Goal: Task Accomplishment & Management: Complete application form

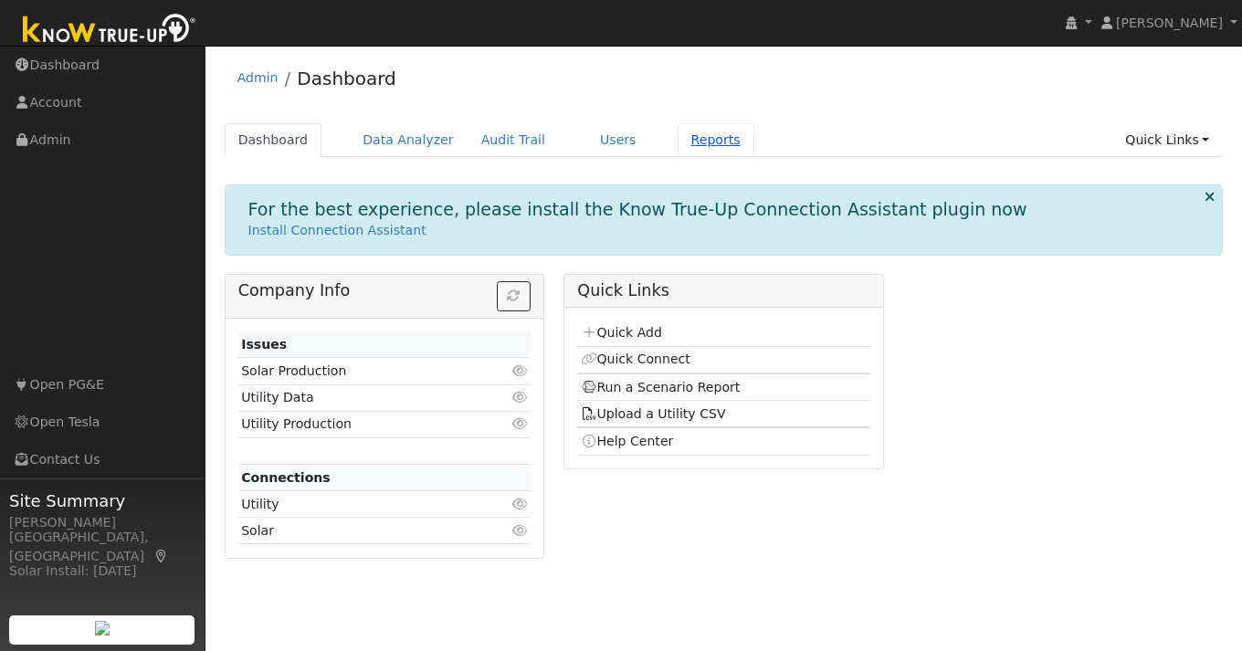
click at [688, 140] on link "Reports" at bounding box center [716, 140] width 77 height 34
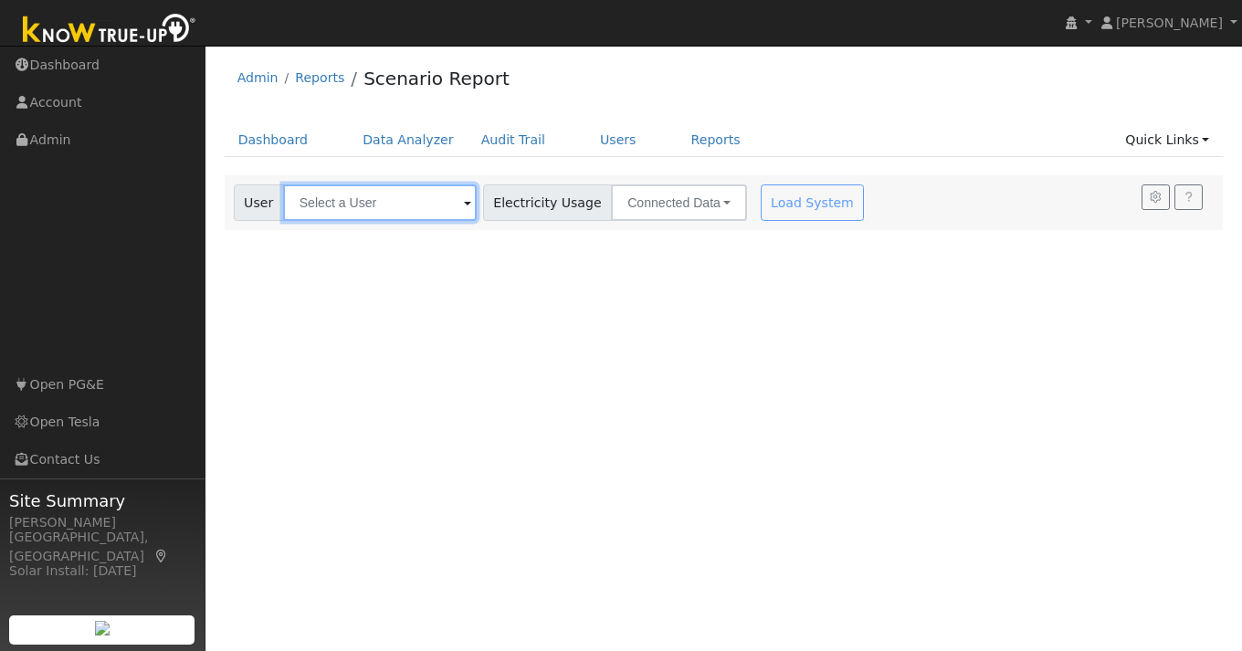
click at [361, 205] on input "text" at bounding box center [380, 202] width 194 height 37
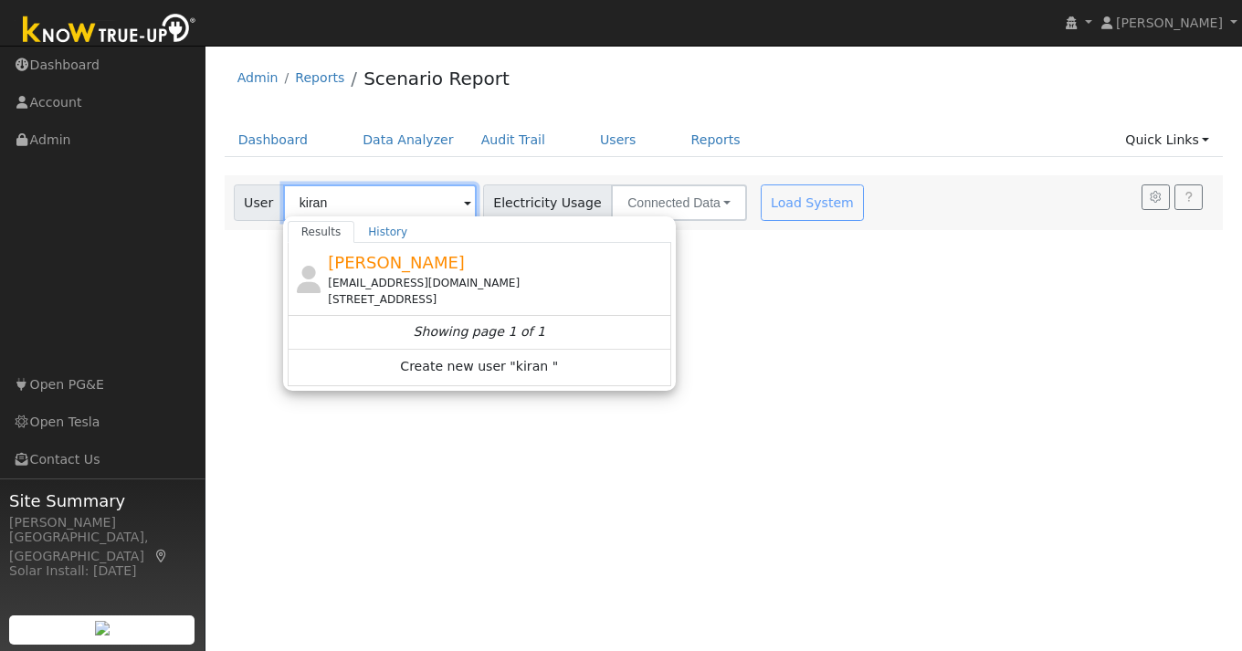
type input "kiran"
click at [1194, 138] on link "Quick Links" at bounding box center [1166, 140] width 111 height 34
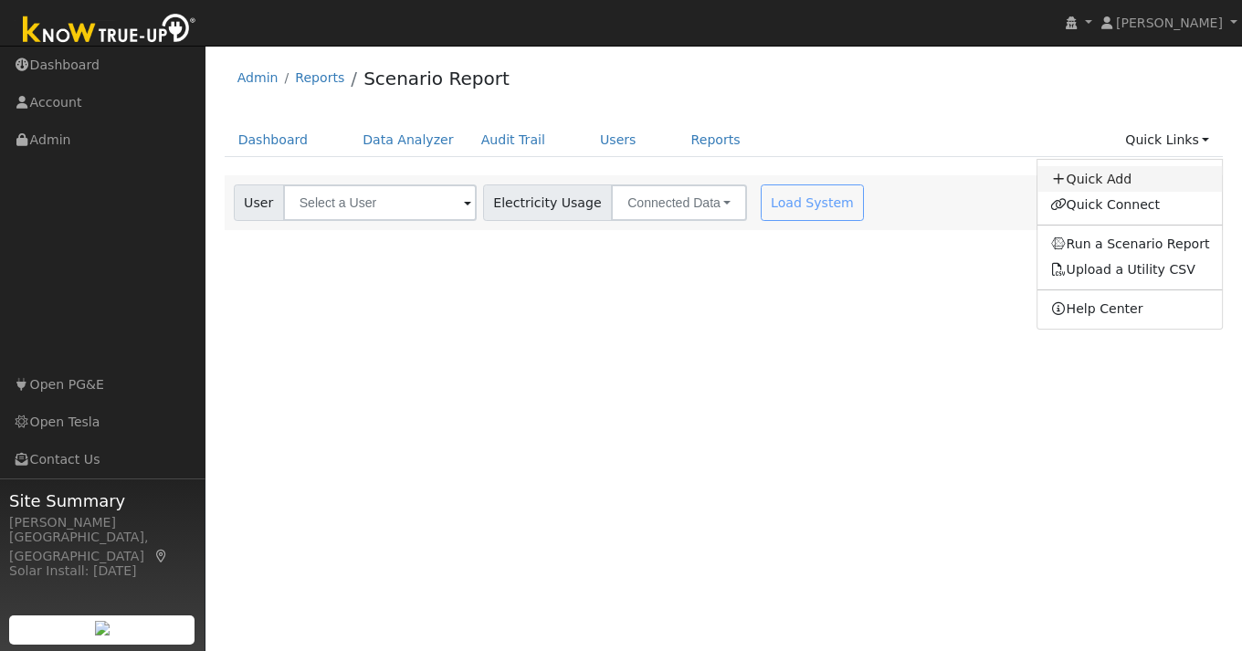
click at [1089, 183] on link "Quick Add" at bounding box center [1129, 179] width 185 height 26
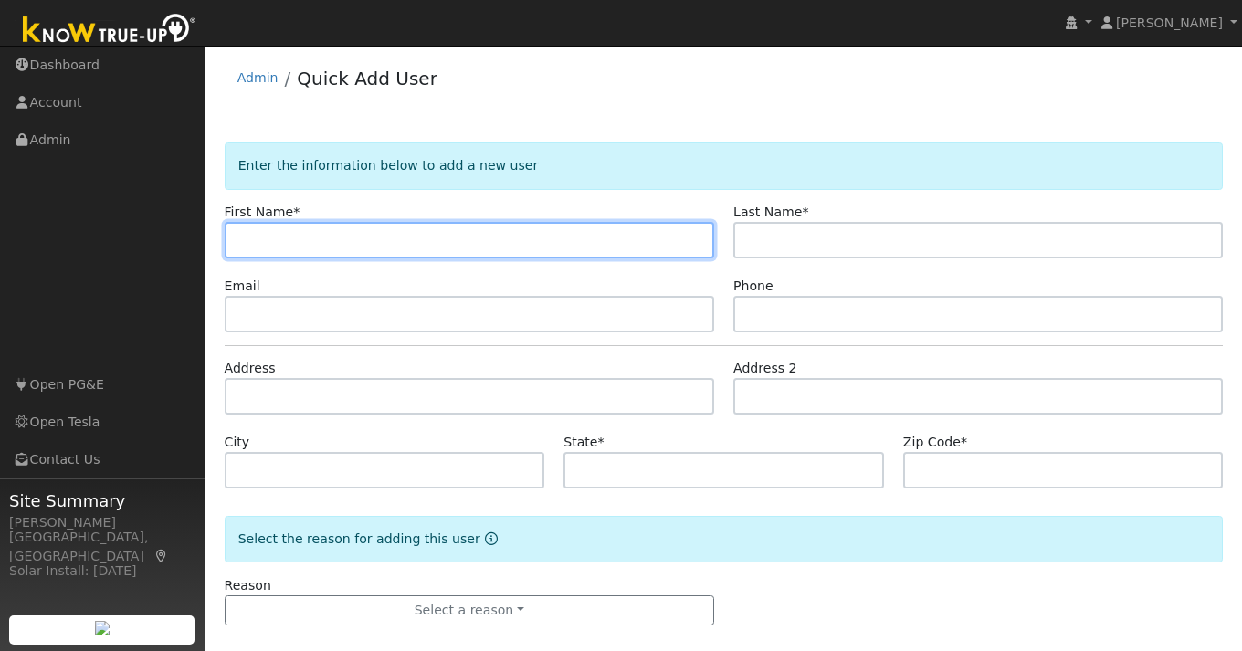
paste input "Kiran"
type input "Kiran"
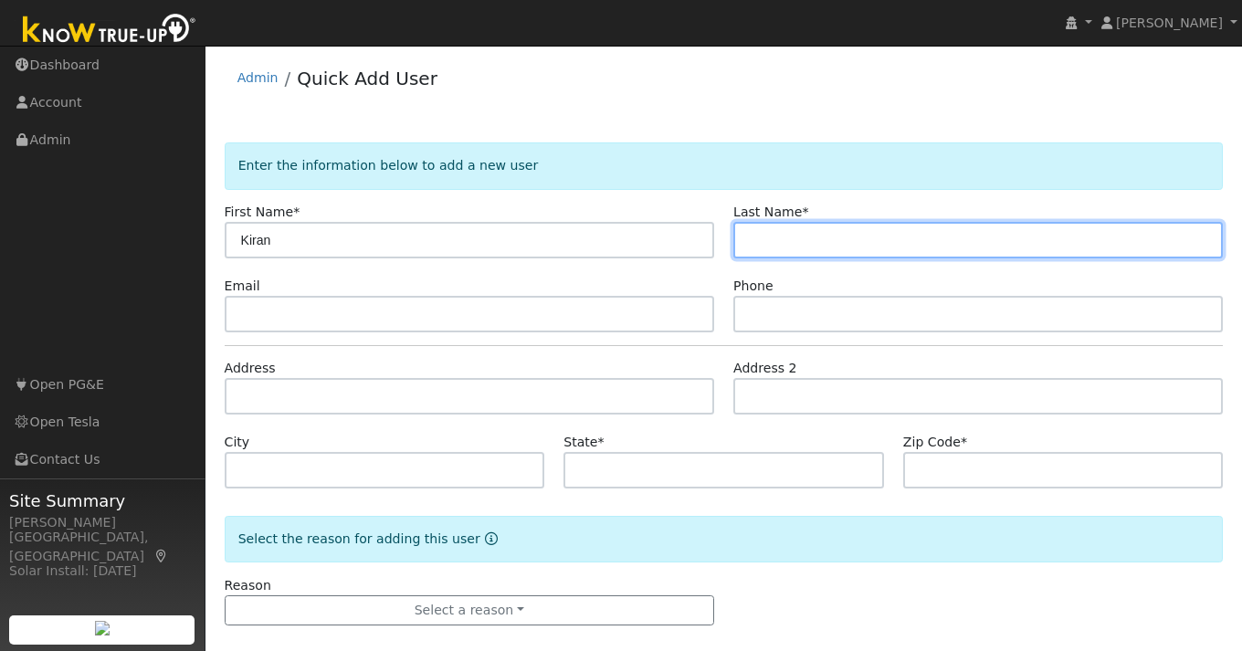
click at [801, 240] on input "text" at bounding box center [977, 240] width 489 height 37
paste input "Kandepalli"
type input "Kandepalli"
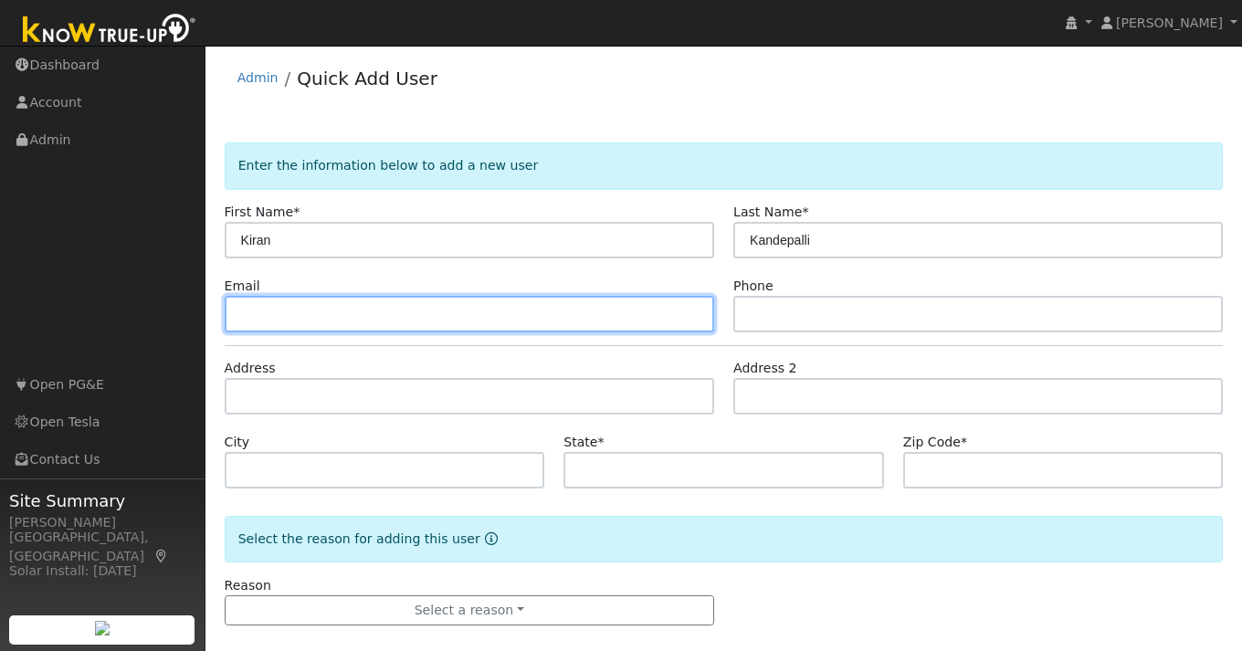
click at [294, 324] on input "text" at bounding box center [469, 314] width 489 height 37
paste input "kir.sap@gmail.com"
type input "kir.sap@gmail.com"
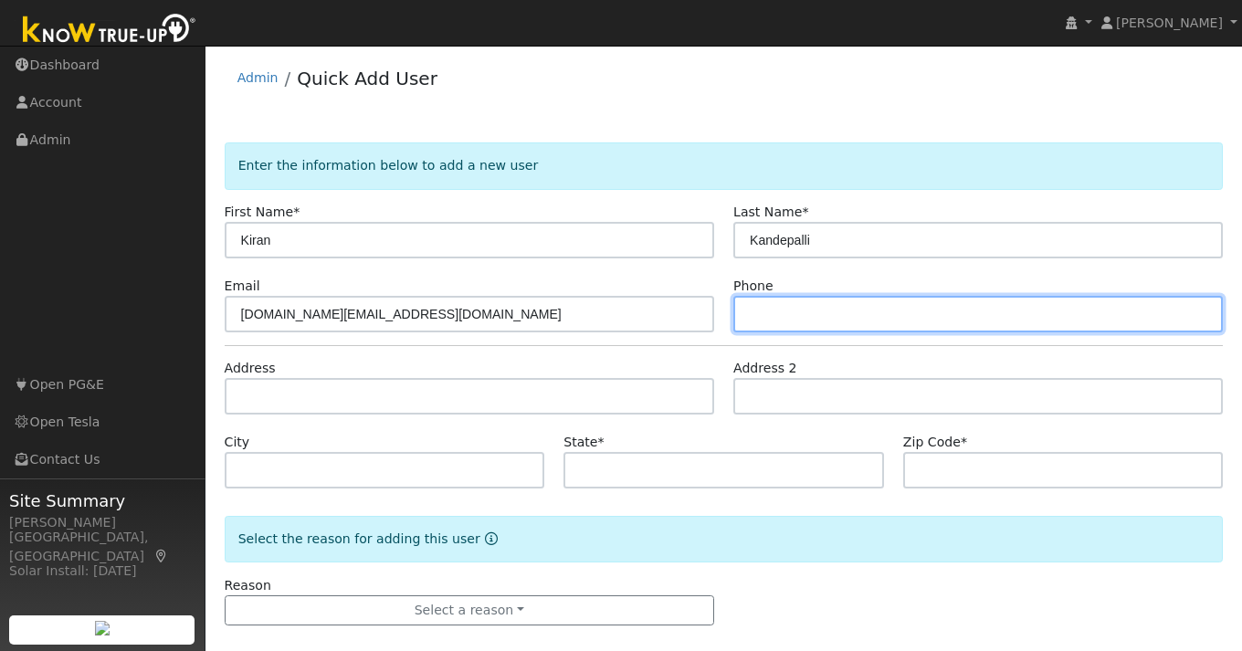
click at [774, 326] on input "text" at bounding box center [977, 314] width 489 height 37
paste input "(316) 516-8952"
type input "(316) 516-8952"
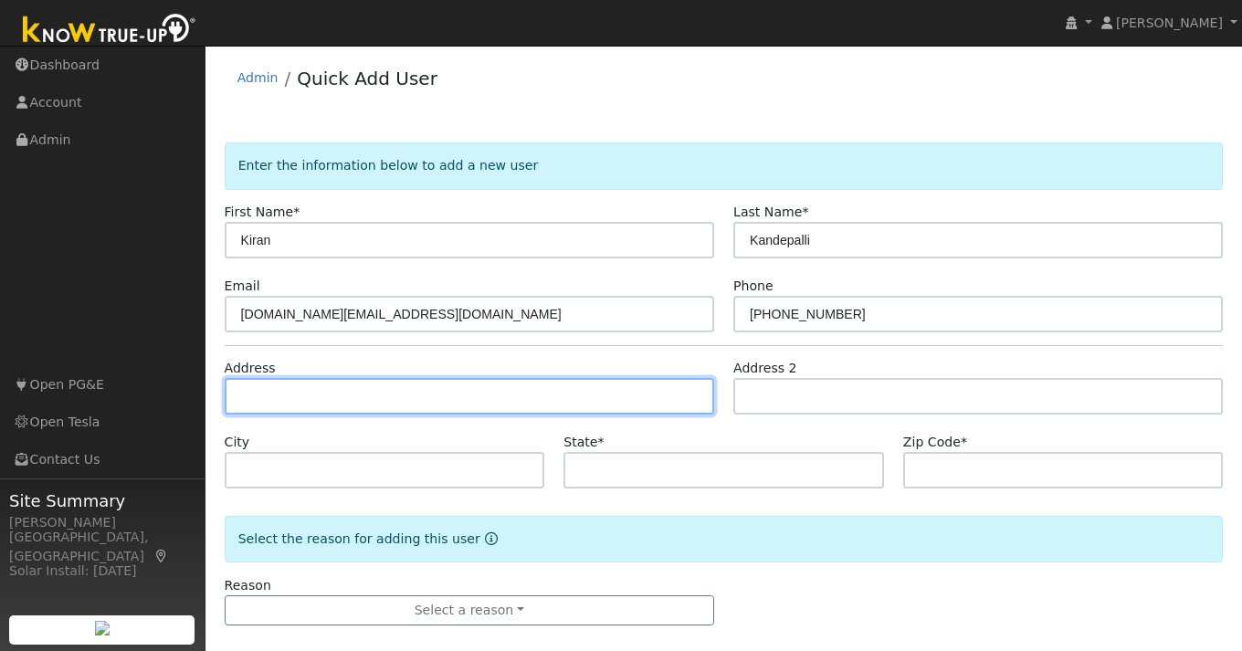
click at [296, 399] on input "text" at bounding box center [469, 396] width 489 height 37
paste input "3673 Dunsmuir Circle"
type input "[STREET_ADDRESS]"
type input "Pleasanton"
type input "CA"
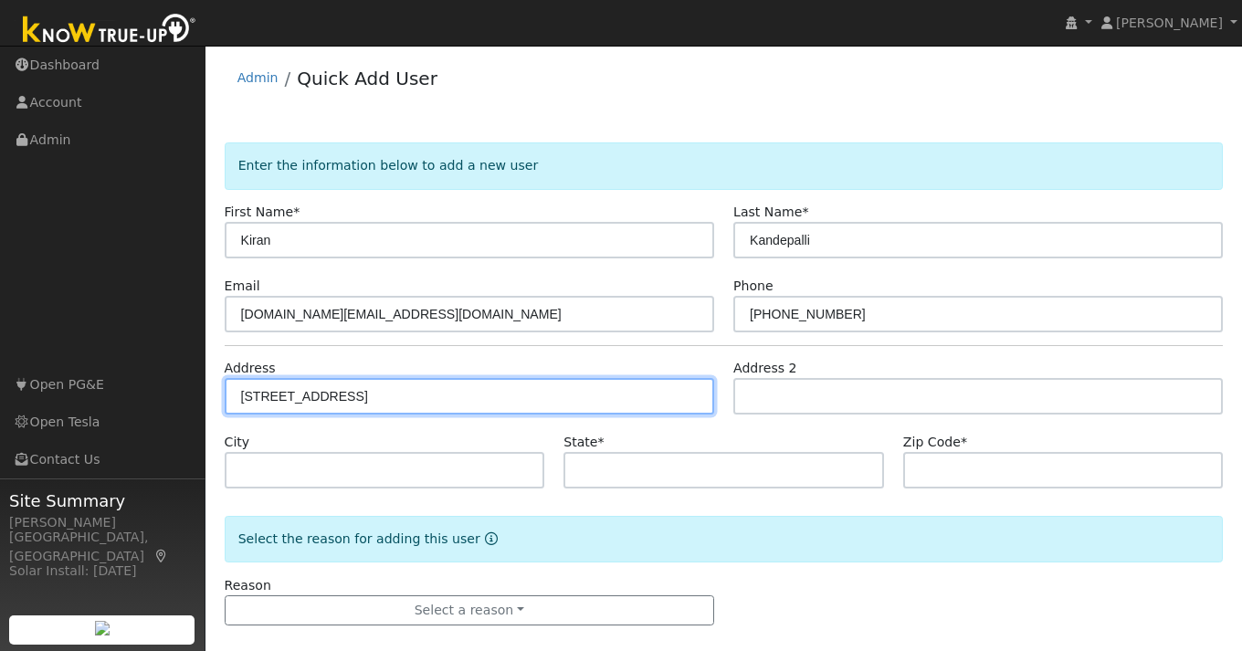
type input "94588"
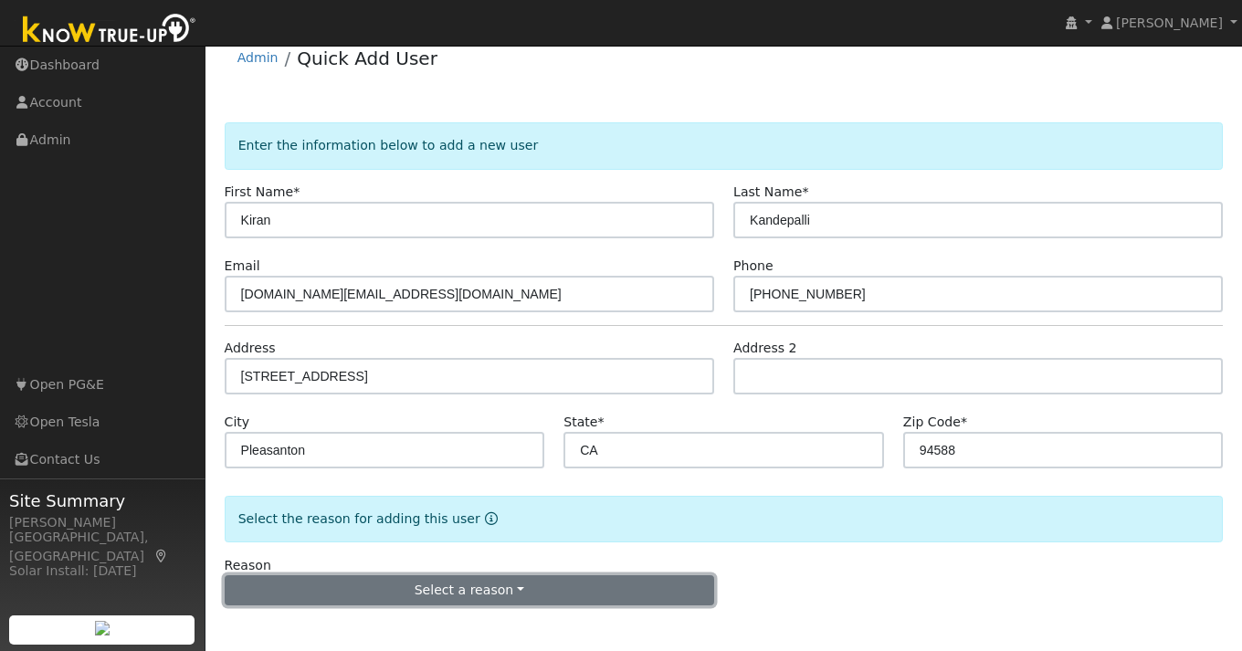
click at [495, 593] on button "Select a reason" at bounding box center [469, 590] width 489 height 31
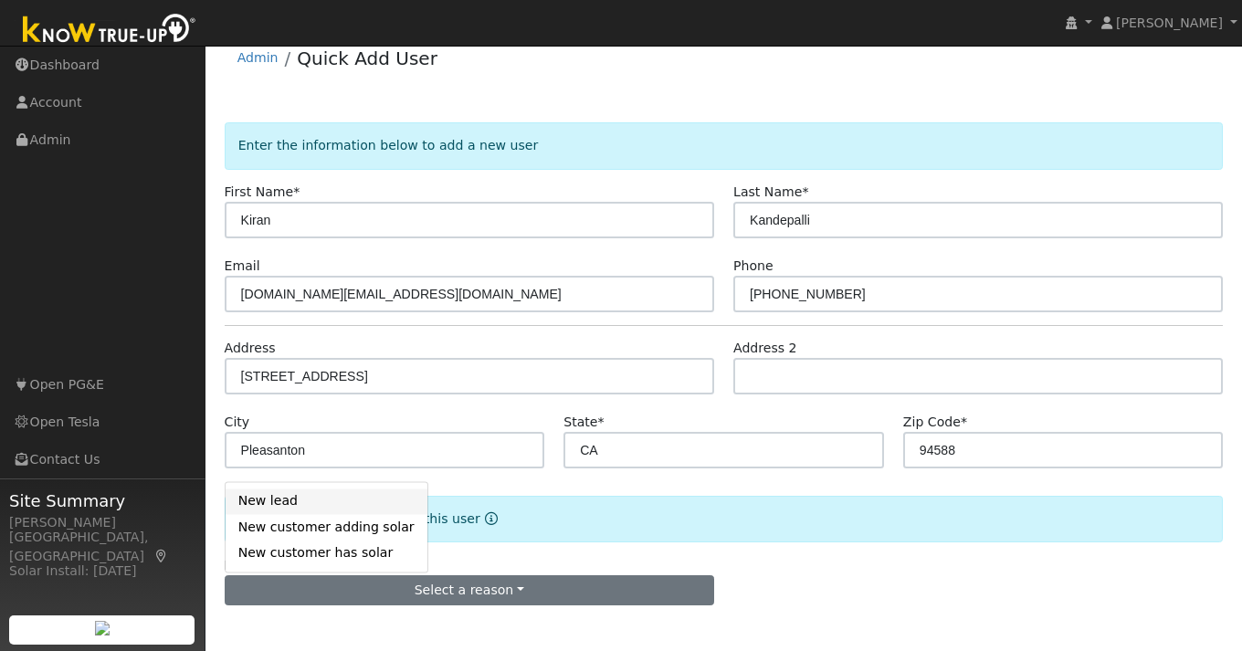
click at [308, 502] on link "New lead" at bounding box center [327, 501] width 202 height 26
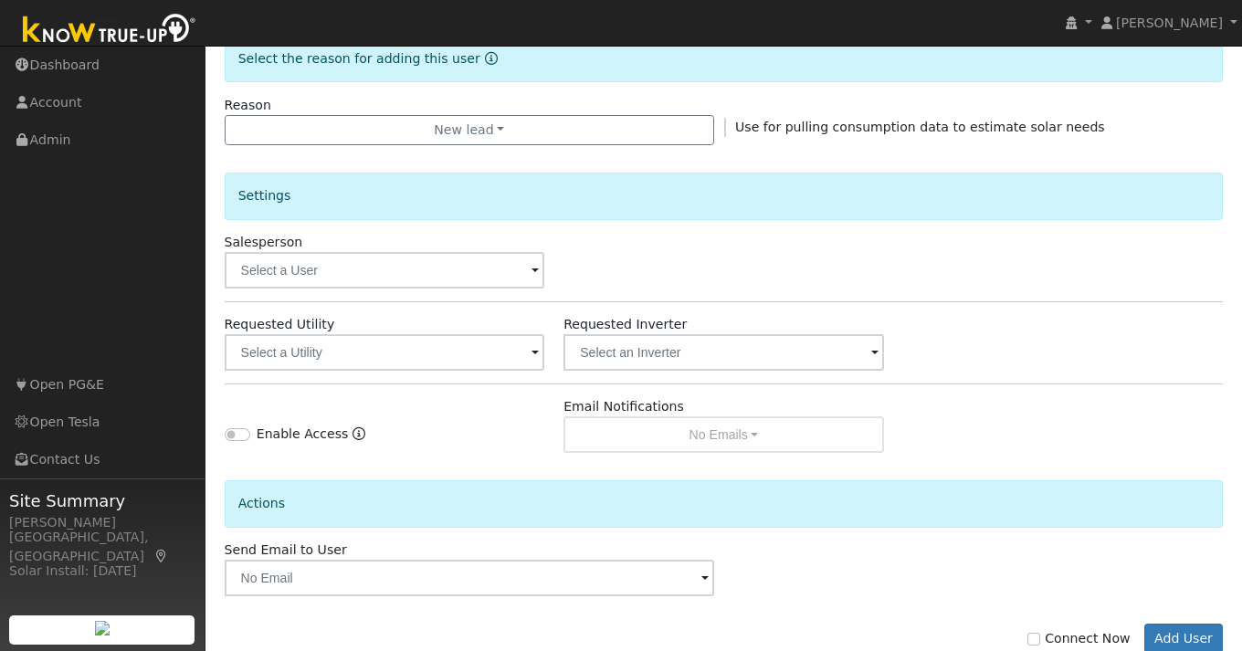
scroll to position [483, 0]
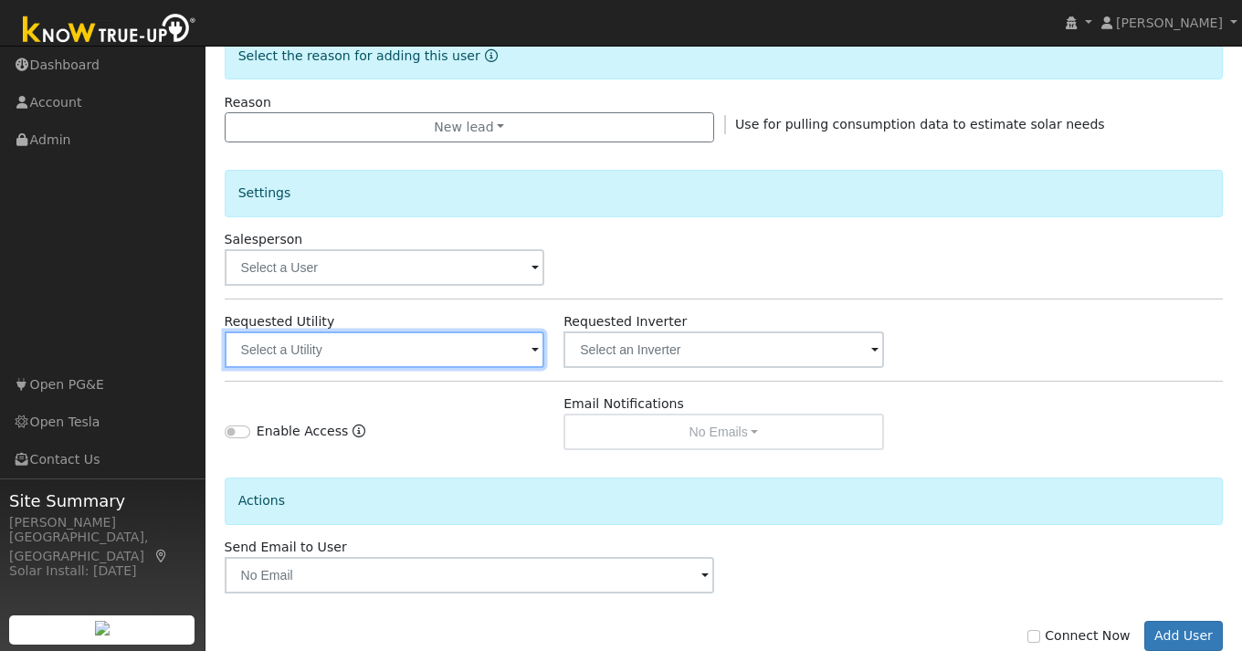
click at [511, 355] on input "text" at bounding box center [385, 349] width 320 height 37
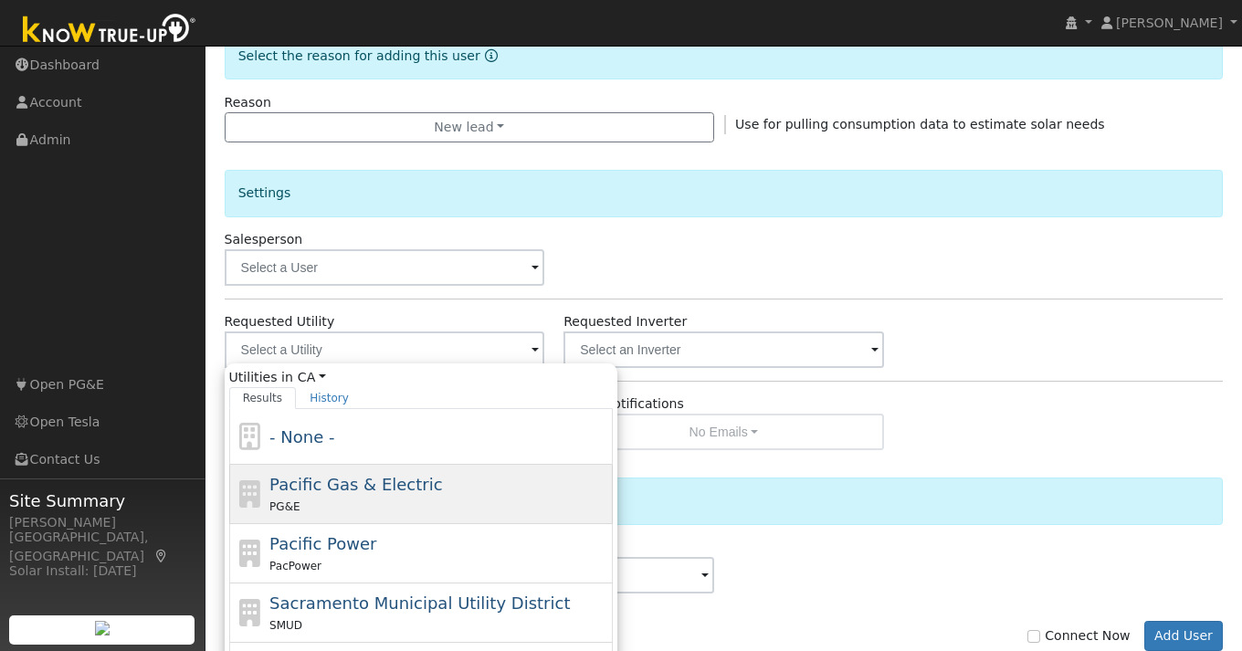
click at [327, 496] on div "Pacific Gas & Electric PG&E" at bounding box center [438, 494] width 339 height 44
type input "Pacific Gas & Electric"
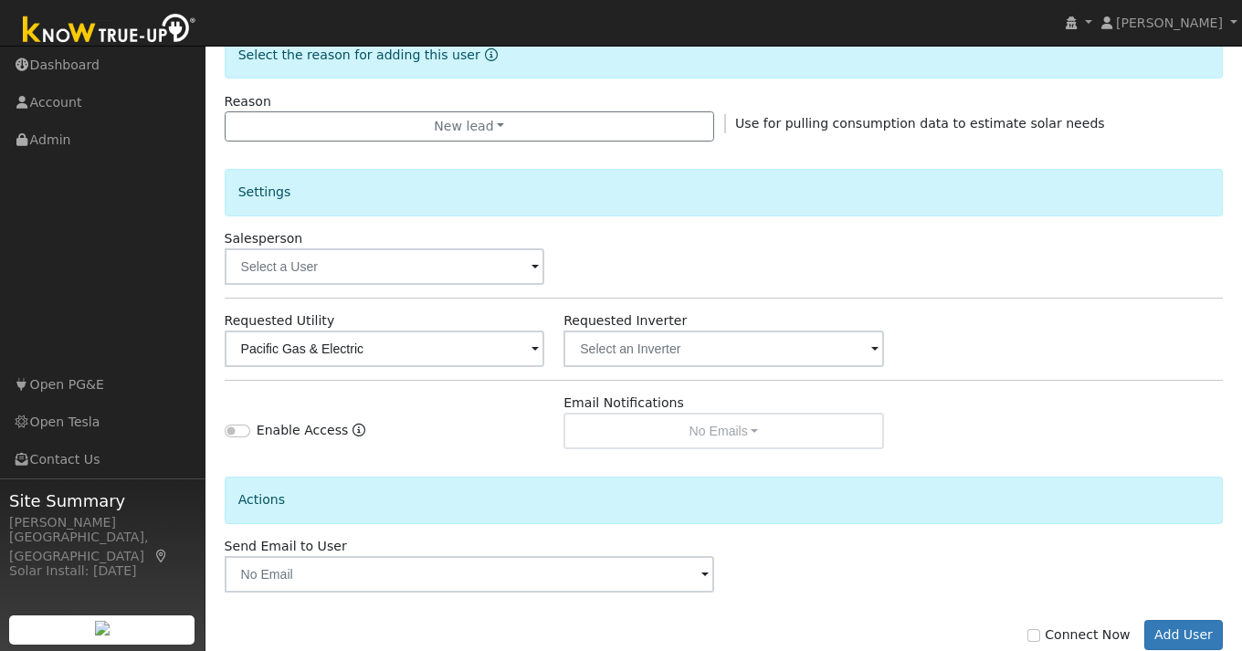
scroll to position [529, 0]
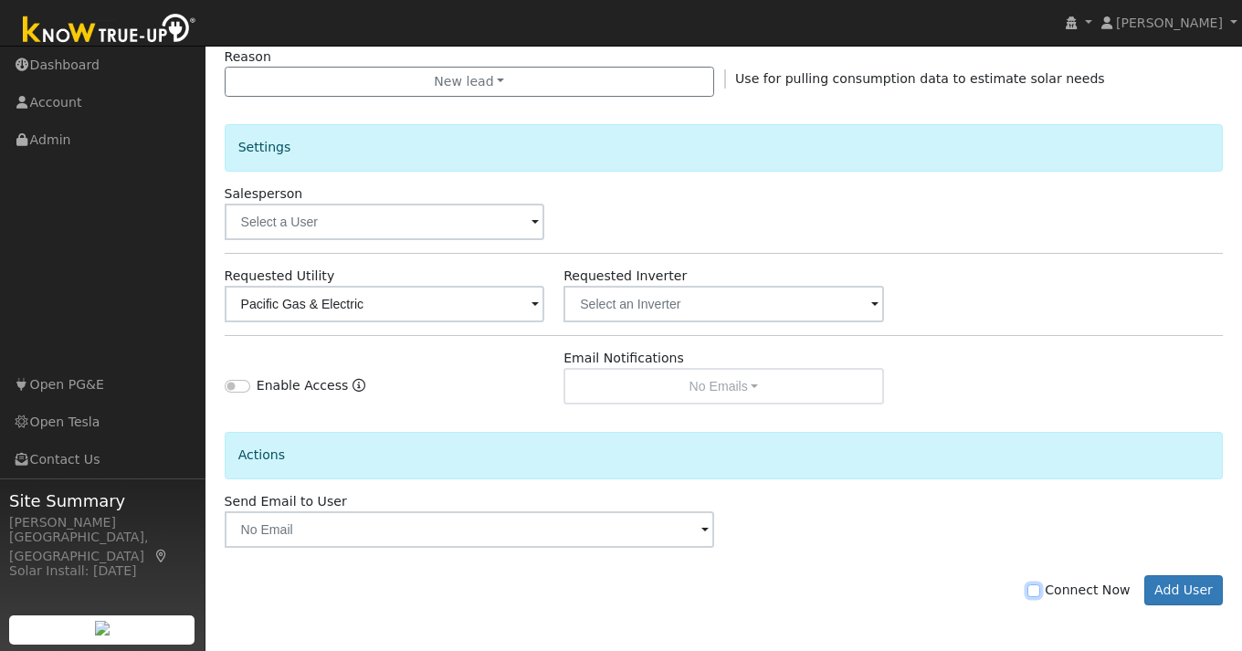
click at [1040, 592] on input "Connect Now" at bounding box center [1033, 590] width 13 height 13
checkbox input "true"
click at [1200, 584] on button "Add User" at bounding box center [1183, 590] width 79 height 31
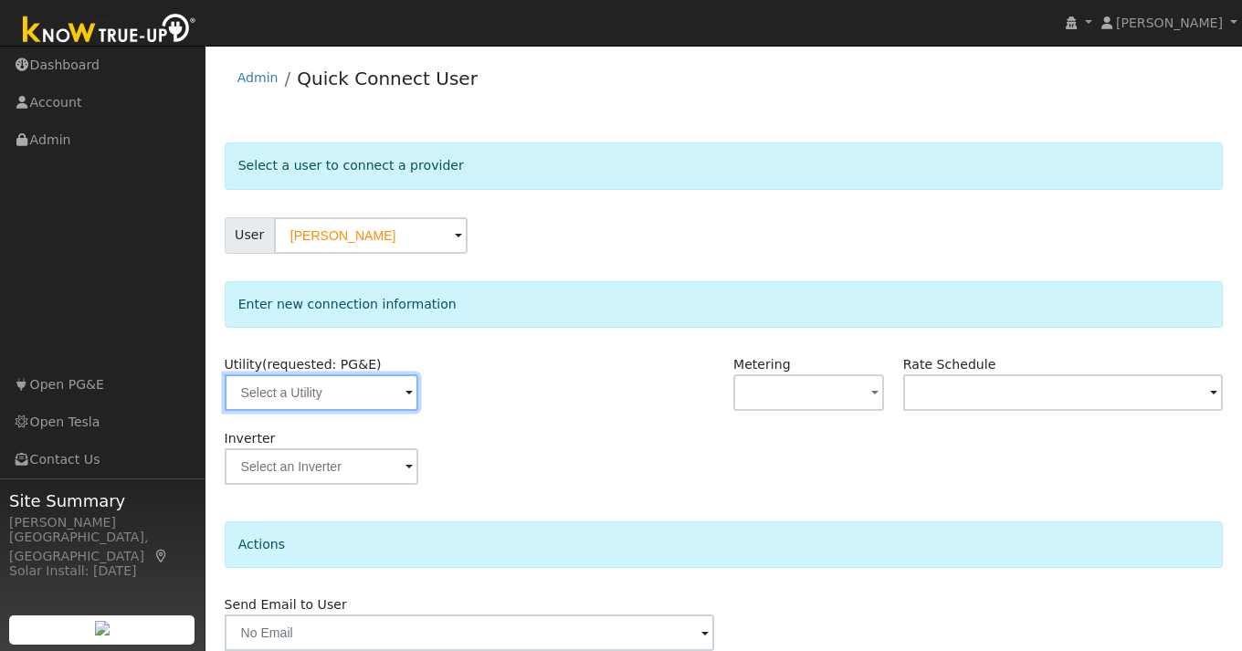
click at [380, 395] on input "text" at bounding box center [322, 392] width 194 height 37
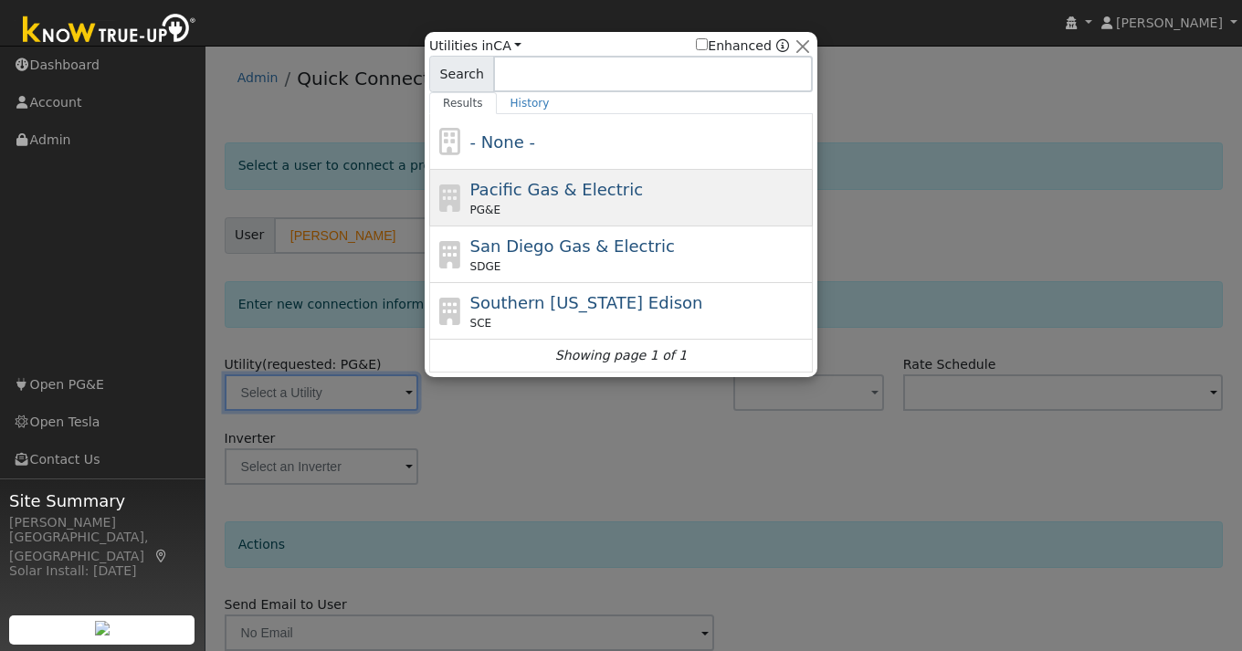
click at [517, 206] on div "PG&E" at bounding box center [639, 210] width 339 height 16
type input "PG&E"
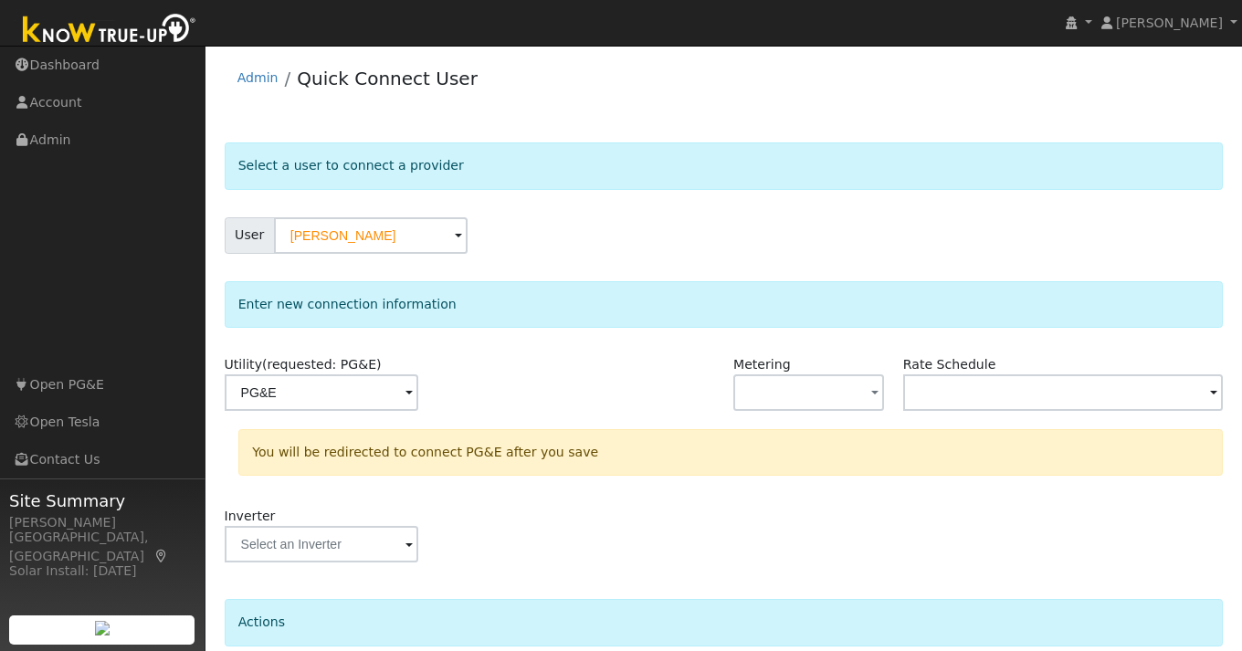
scroll to position [154, 0]
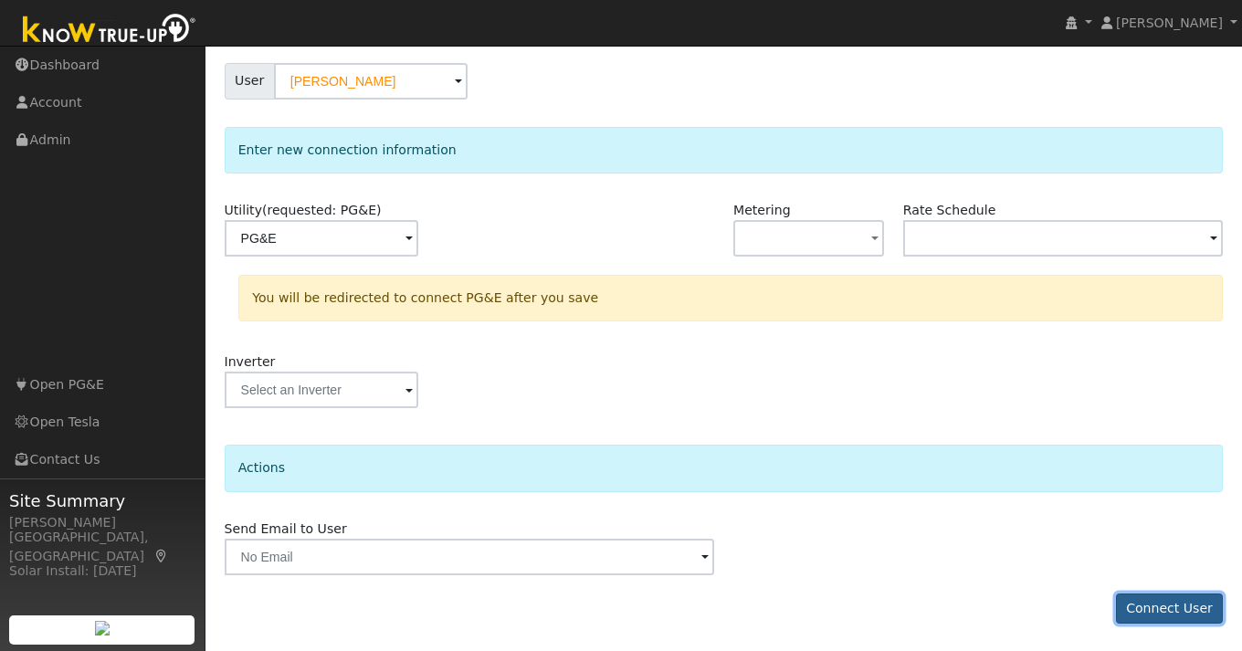
click at [1159, 612] on button "Connect User" at bounding box center [1170, 608] width 108 height 31
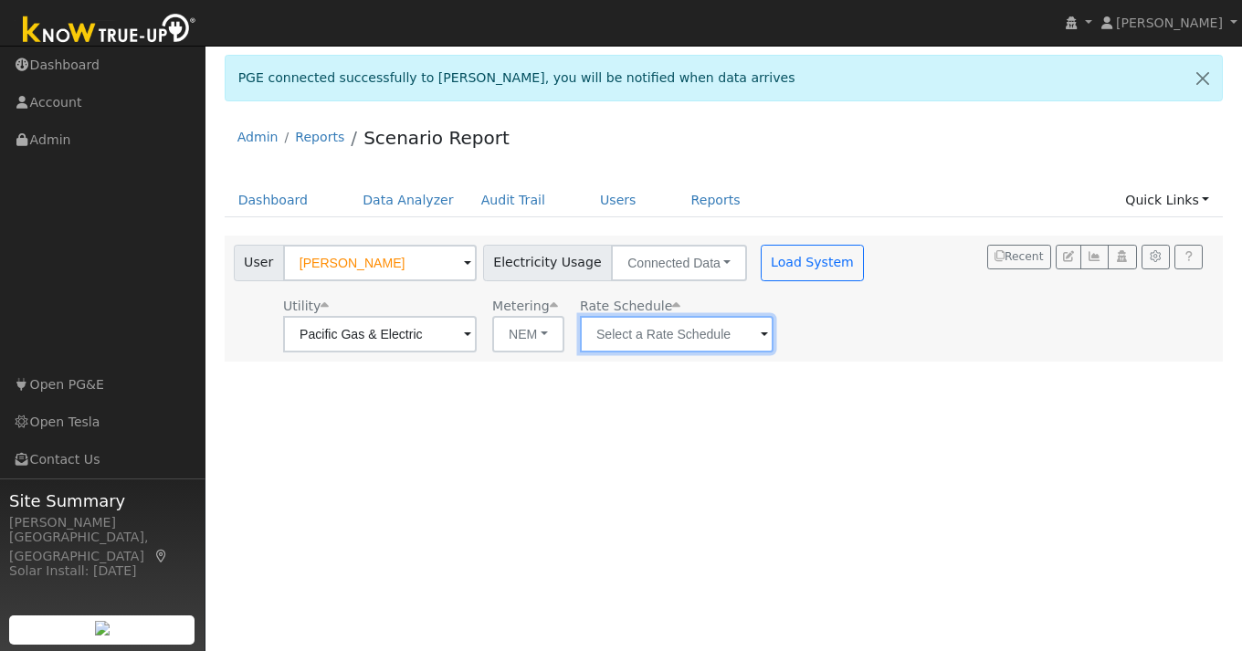
click at [477, 331] on input "text" at bounding box center [380, 334] width 194 height 37
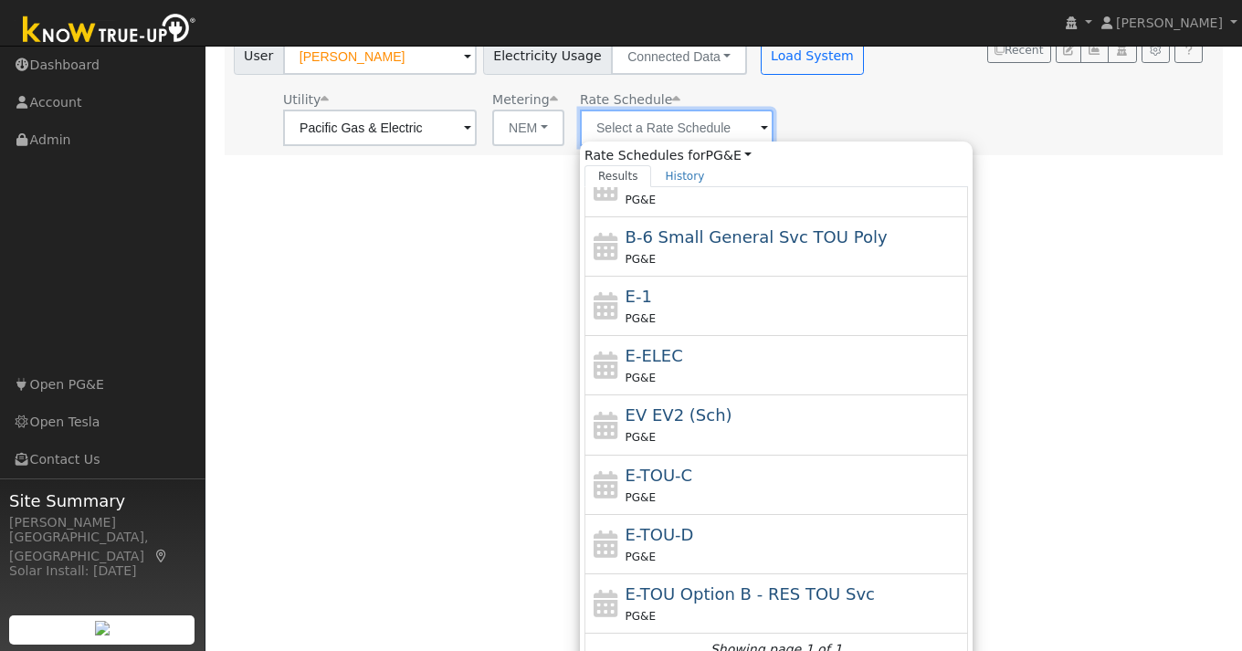
scroll to position [226, 0]
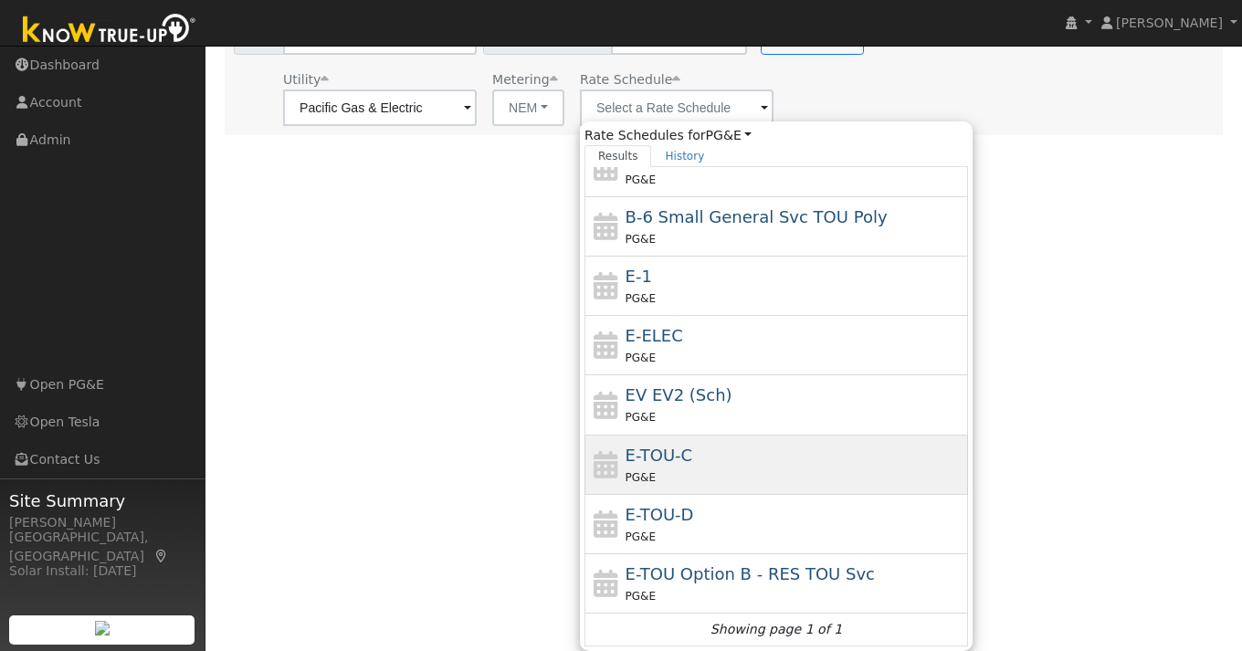
click at [670, 458] on div "E-TOU-C PG&E" at bounding box center [794, 465] width 339 height 44
type input "E-TOU-C"
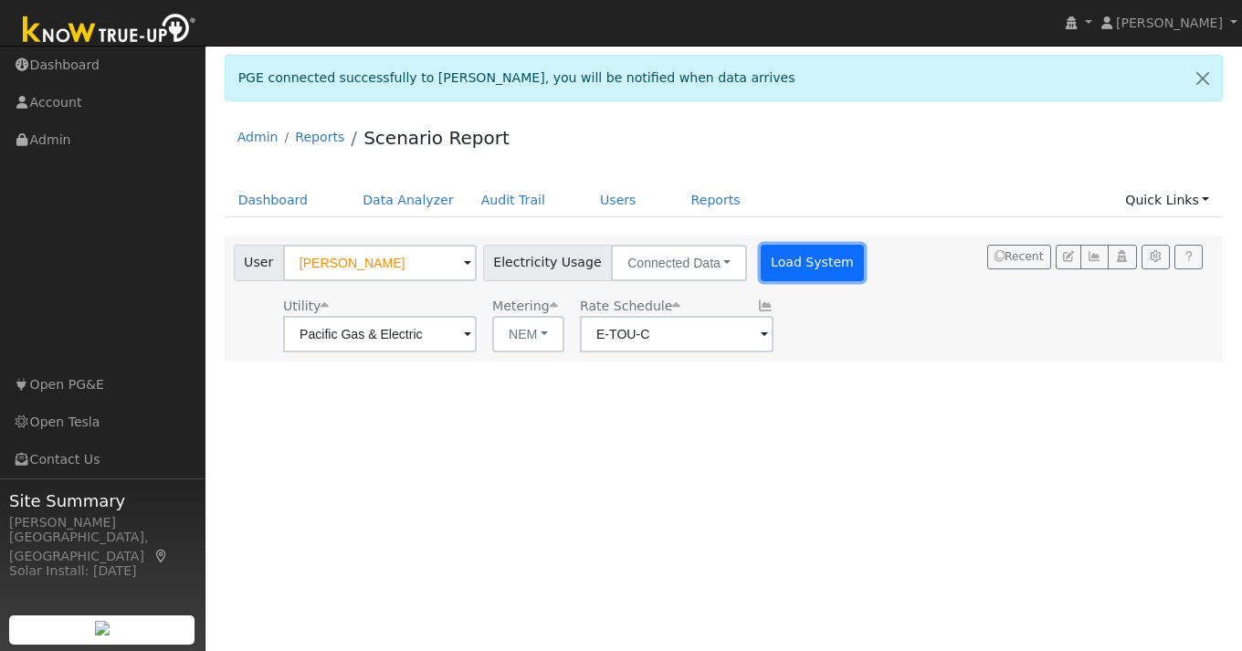
click at [778, 267] on button "Load System" at bounding box center [813, 263] width 104 height 37
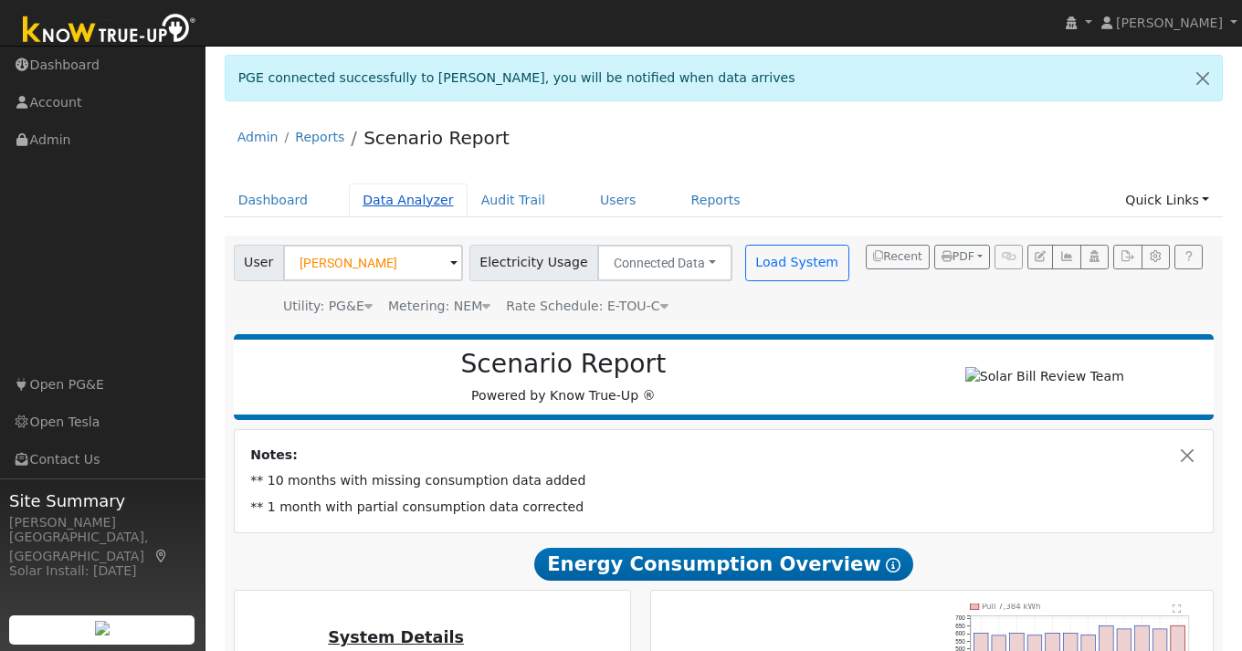
click at [406, 202] on link "Data Analyzer" at bounding box center [408, 201] width 119 height 34
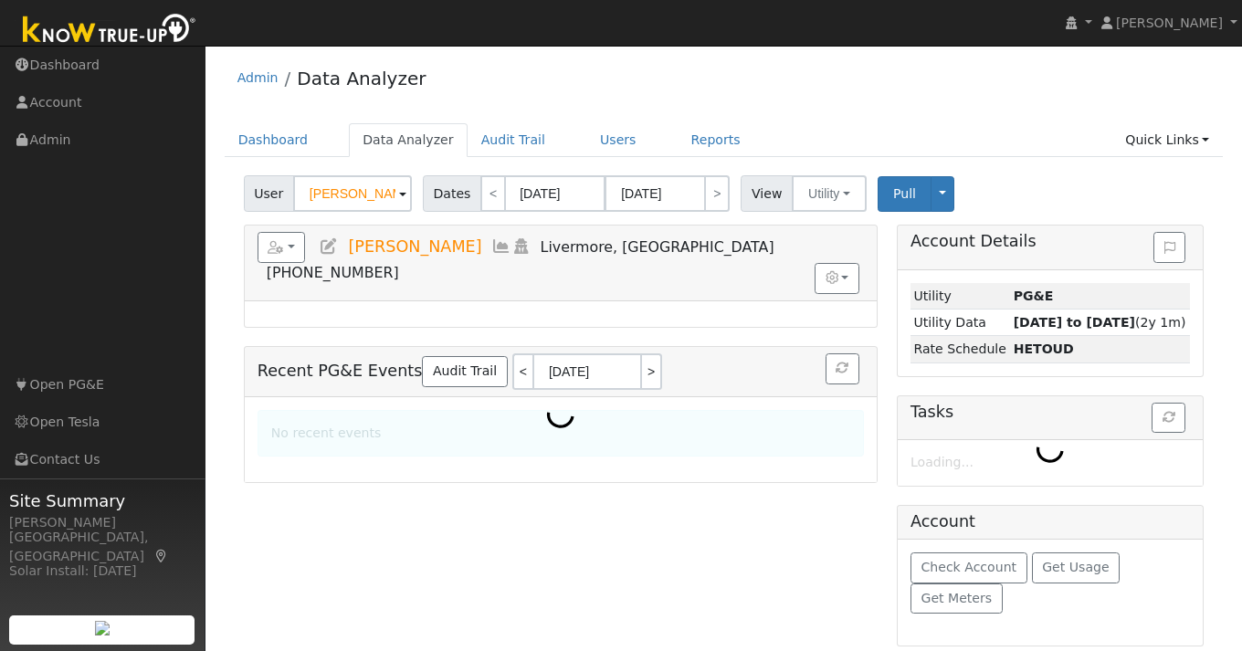
click at [337, 194] on input "[PERSON_NAME]" at bounding box center [352, 193] width 119 height 37
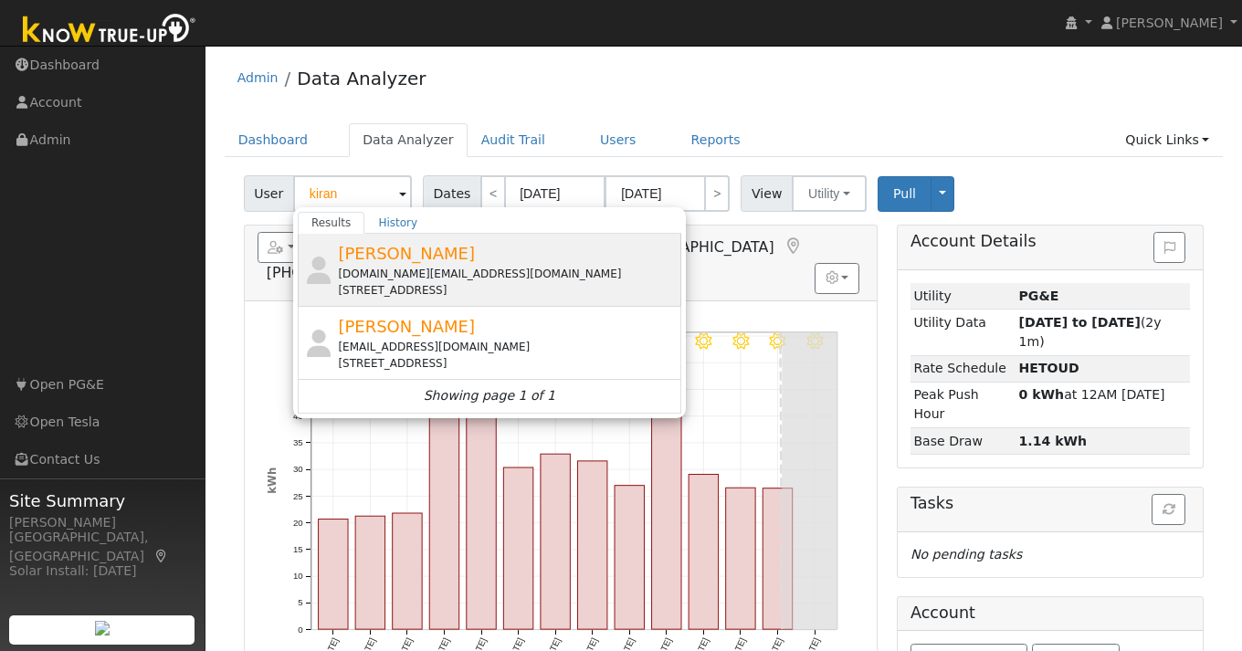
click at [412, 263] on span "[PERSON_NAME]" at bounding box center [406, 253] width 137 height 19
type input "[PERSON_NAME]"
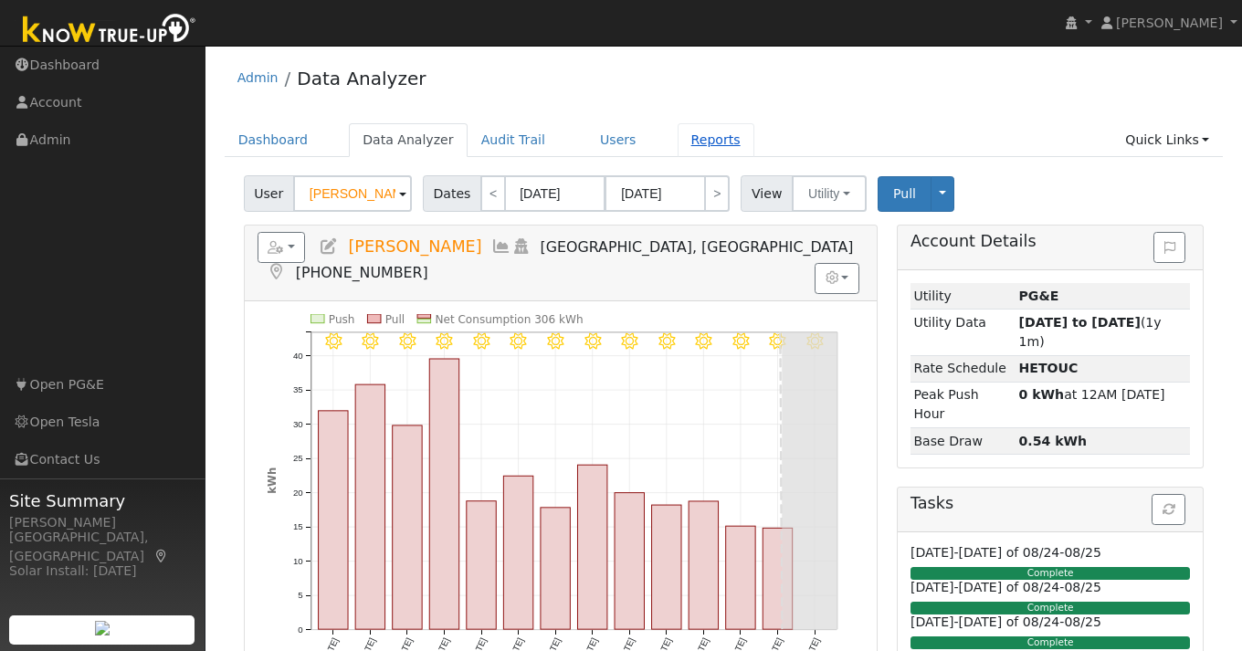
click at [703, 150] on link "Reports" at bounding box center [716, 140] width 77 height 34
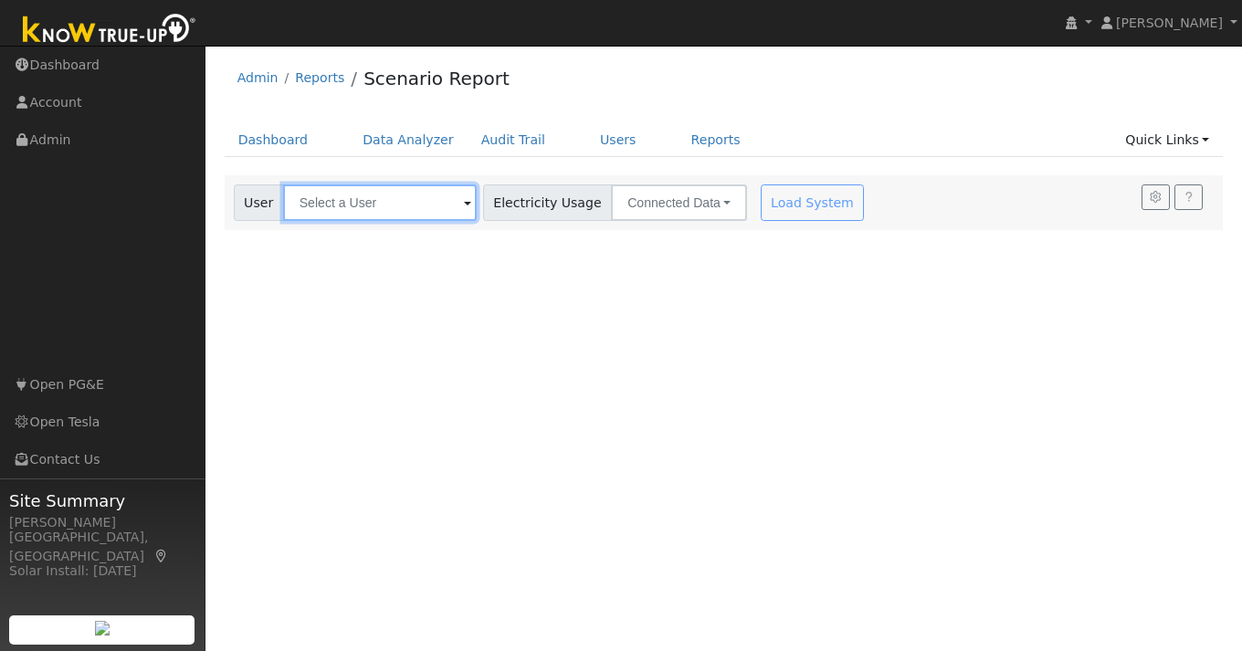
click at [372, 202] on input "text" at bounding box center [380, 202] width 194 height 37
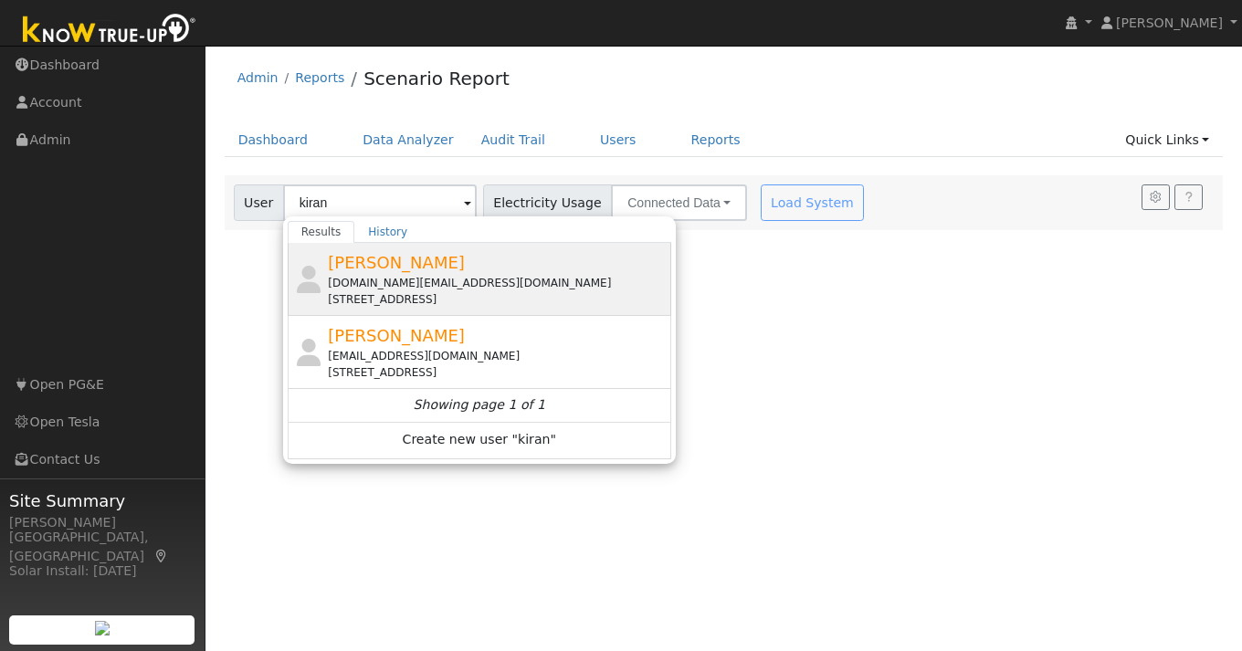
click at [395, 253] on span "Kiran Kandepalli" at bounding box center [396, 262] width 137 height 19
type input "Kiran Kandepalli"
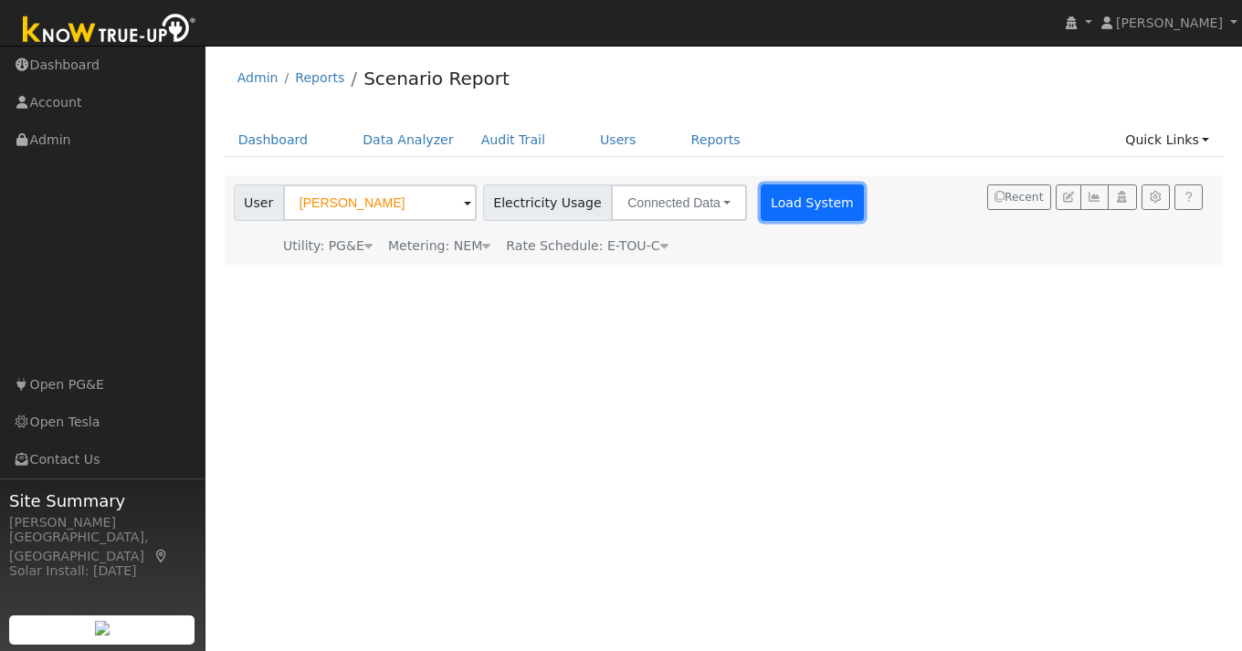
click at [788, 200] on button "Load System" at bounding box center [813, 202] width 104 height 37
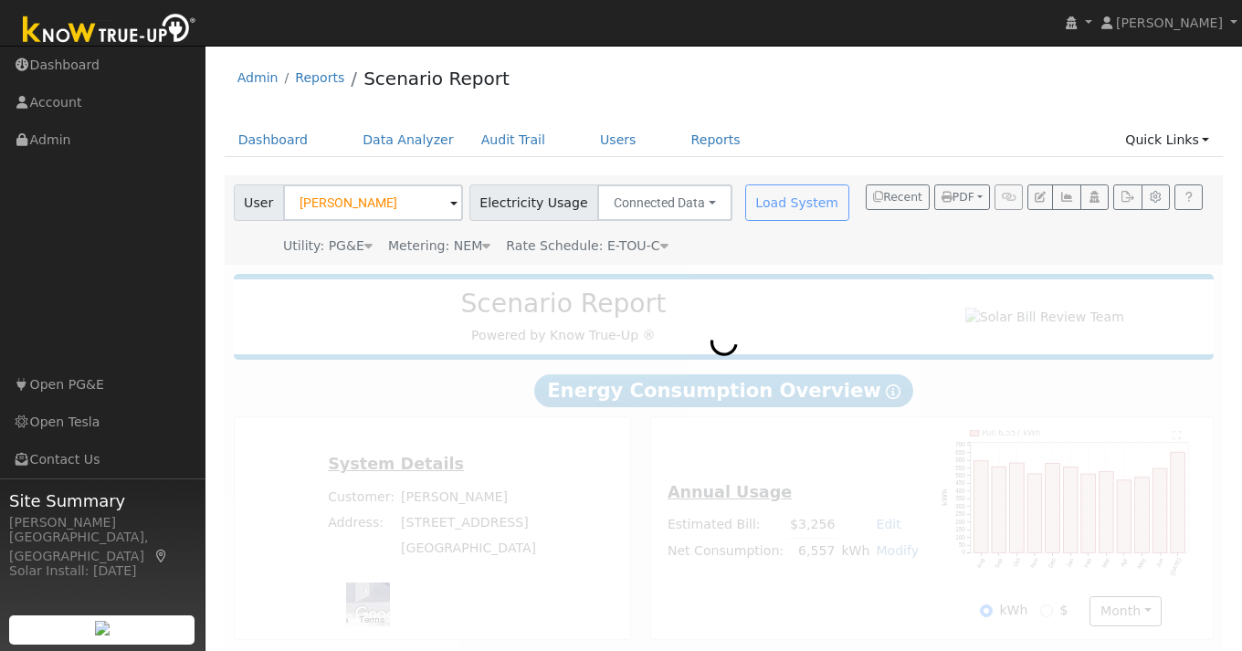
scroll to position [15, 0]
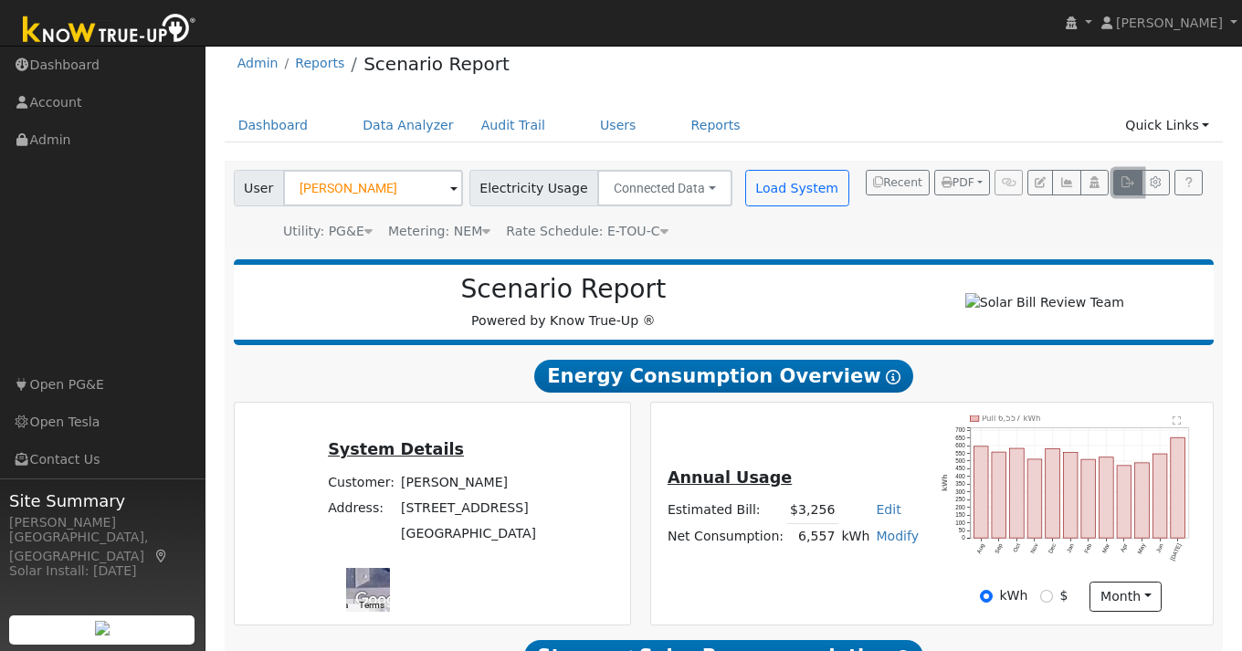
click at [1128, 183] on icon "button" at bounding box center [1127, 182] width 14 height 11
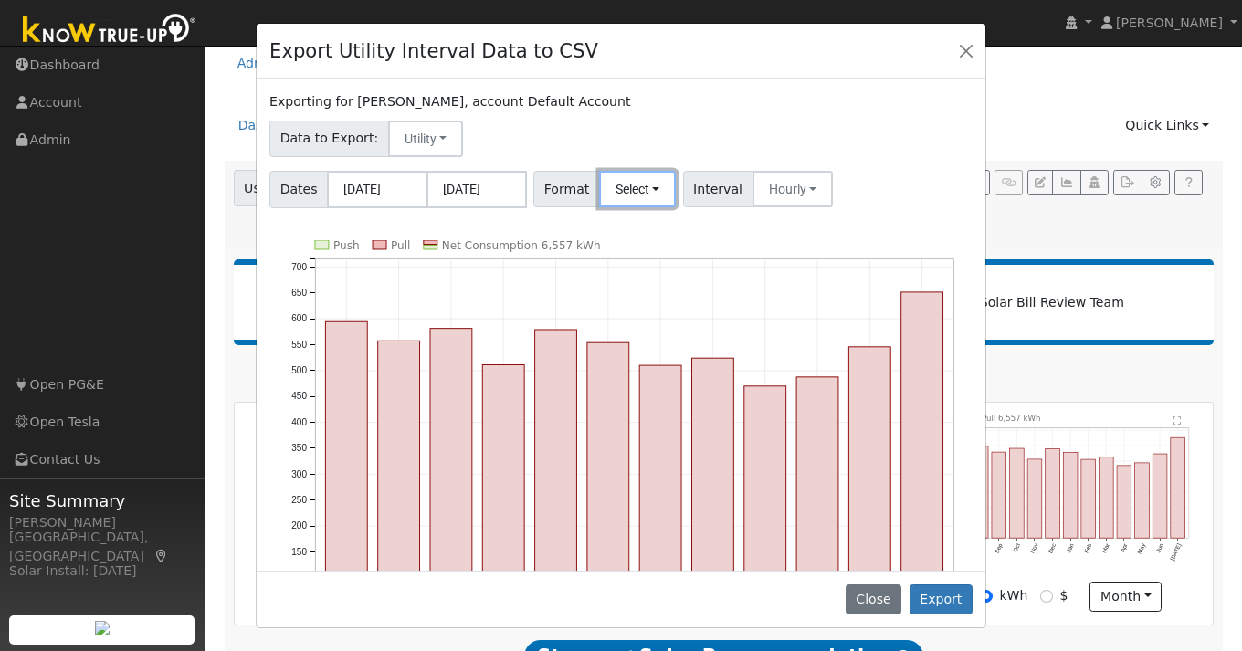
click at [659, 185] on button "Select" at bounding box center [638, 189] width 78 height 37
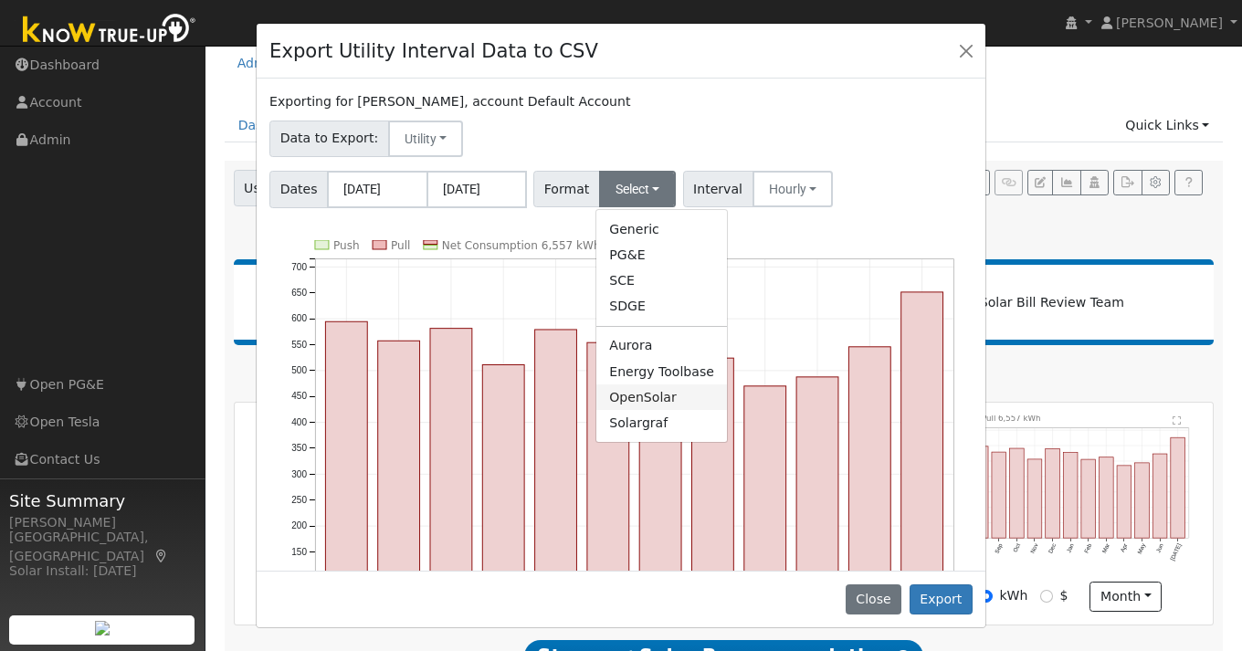
click at [655, 396] on link "OpenSolar" at bounding box center [661, 397] width 131 height 26
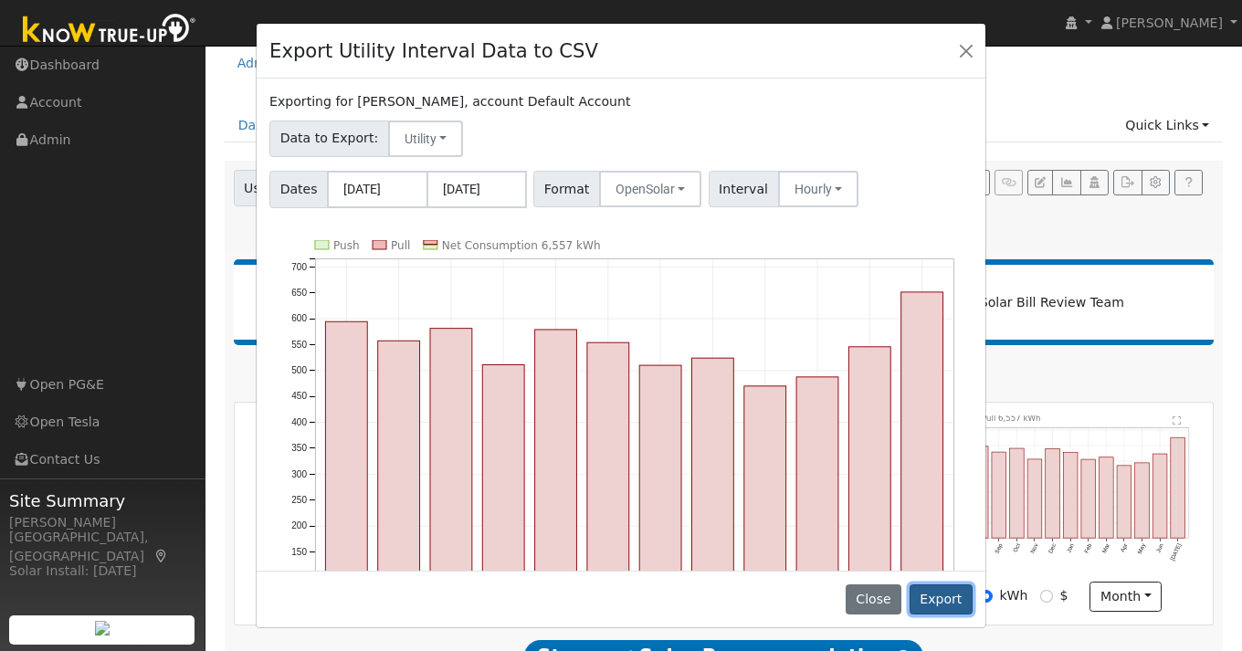
click at [939, 602] on button "Export" at bounding box center [940, 599] width 63 height 31
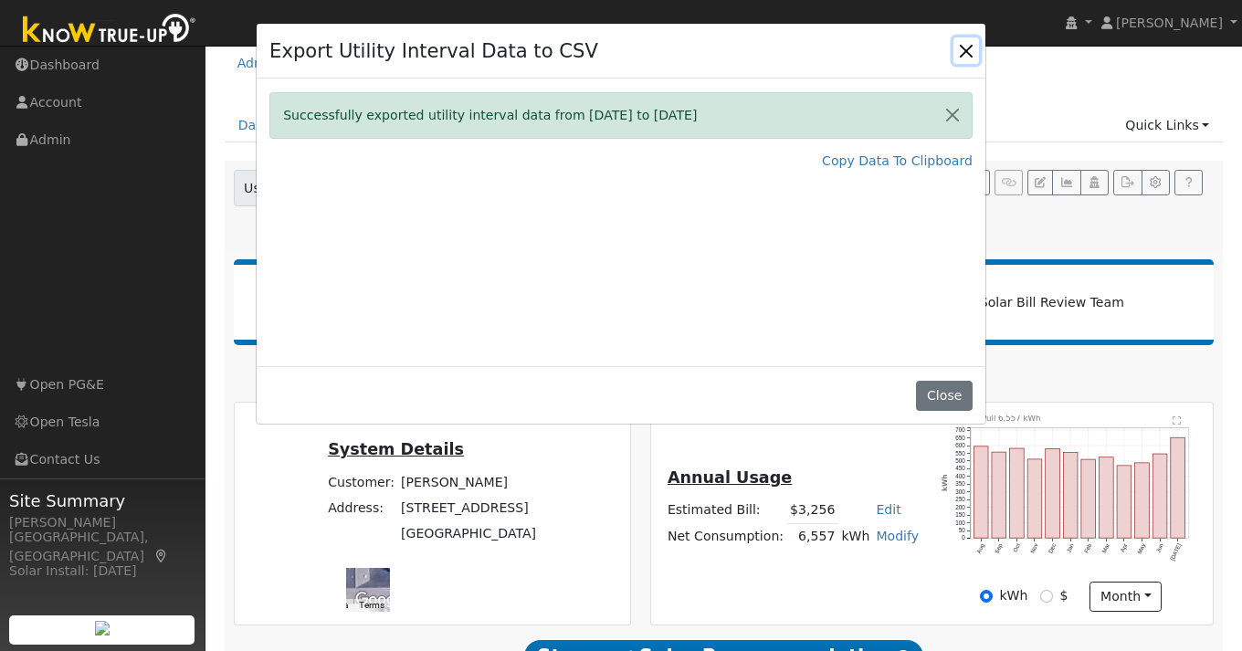
click at [967, 51] on button "Close" at bounding box center [966, 50] width 26 height 26
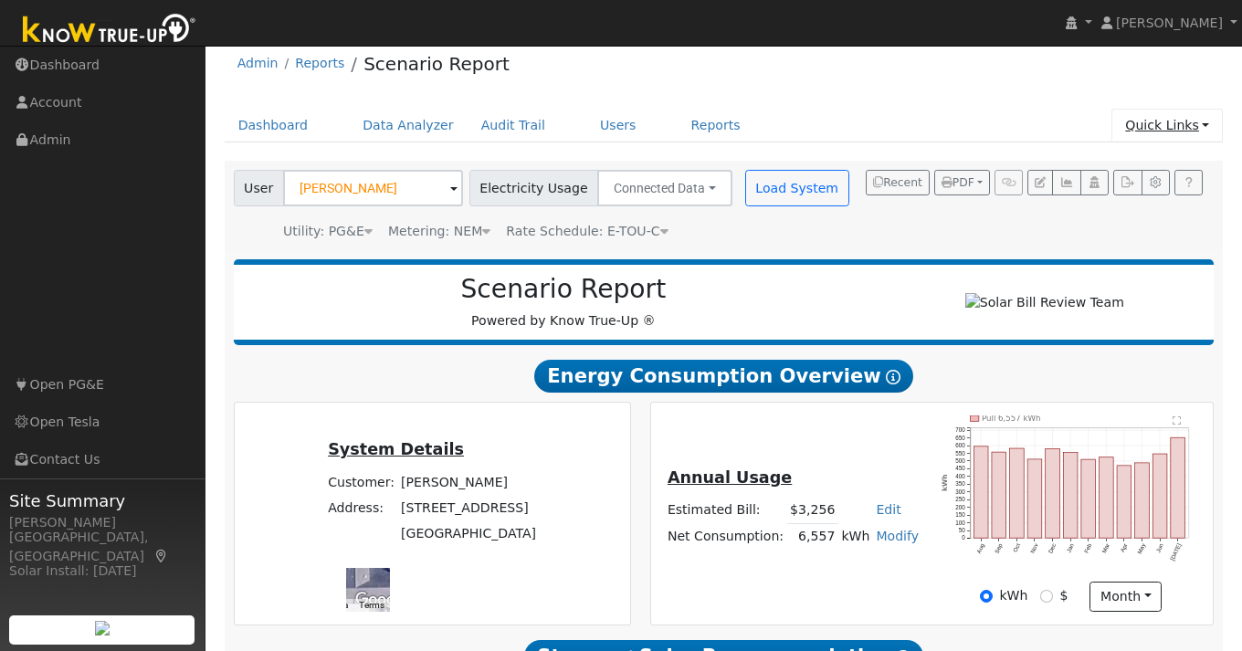
click at [1202, 124] on link "Quick Links" at bounding box center [1166, 126] width 111 height 34
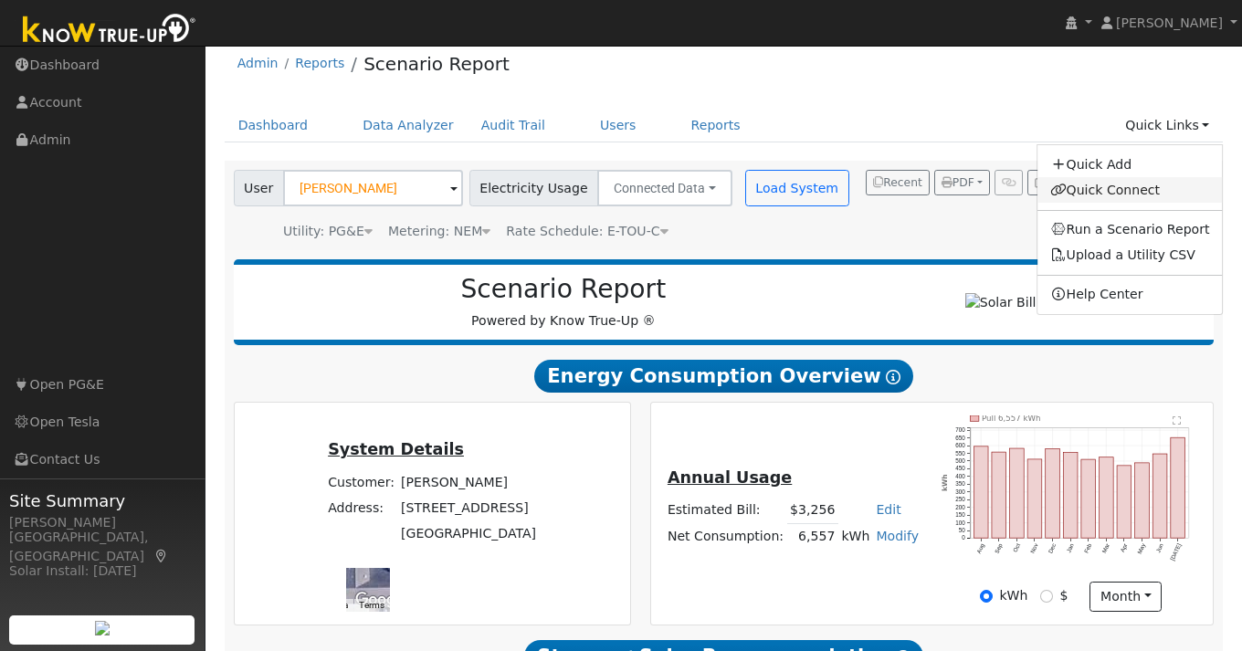
click at [1122, 194] on link "Quick Connect" at bounding box center [1129, 190] width 185 height 26
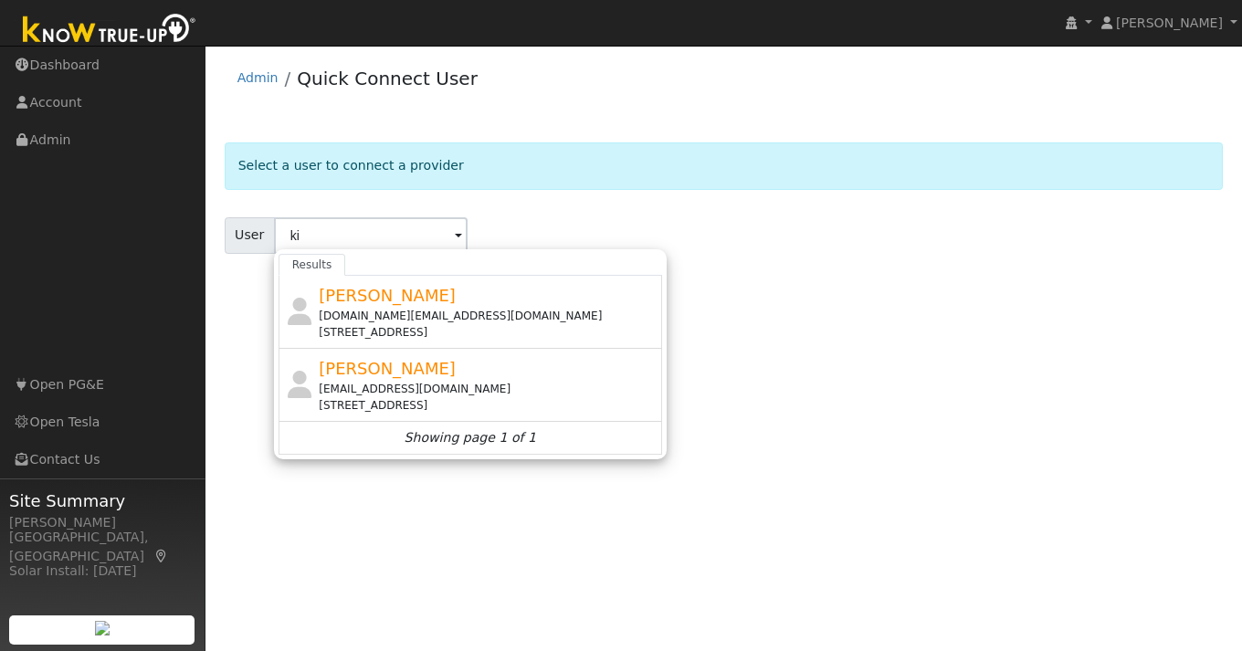
type input "k"
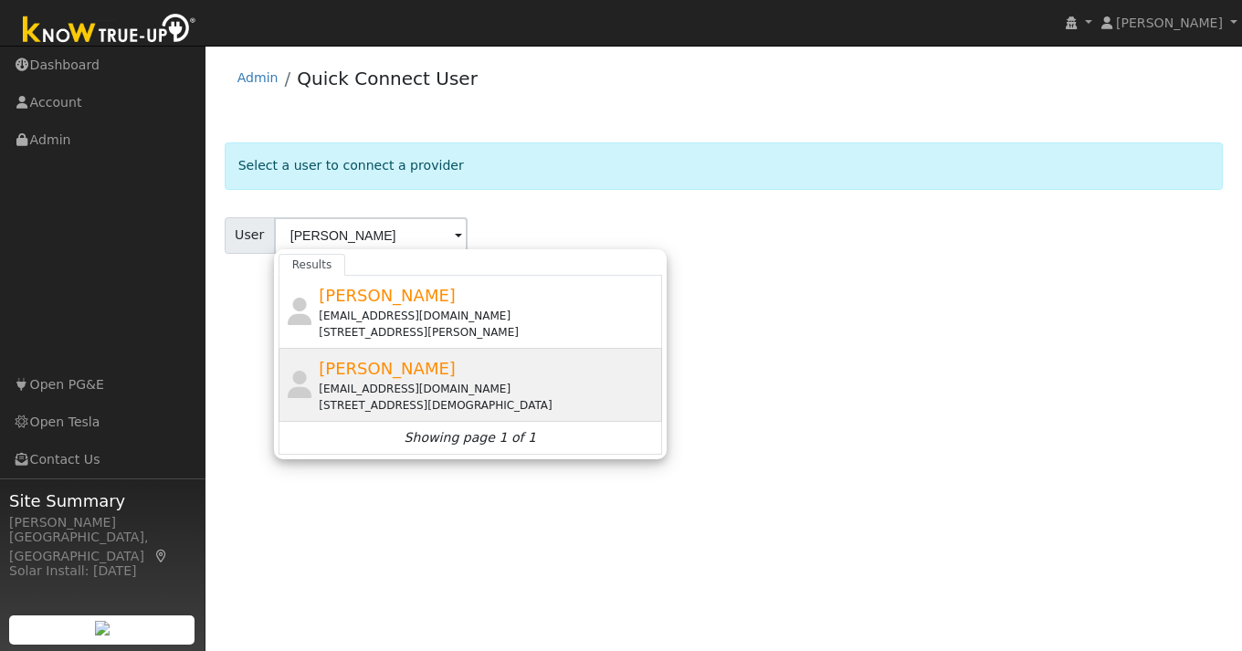
click at [387, 377] on span "[PERSON_NAME]" at bounding box center [387, 368] width 137 height 19
type input "[PERSON_NAME]"
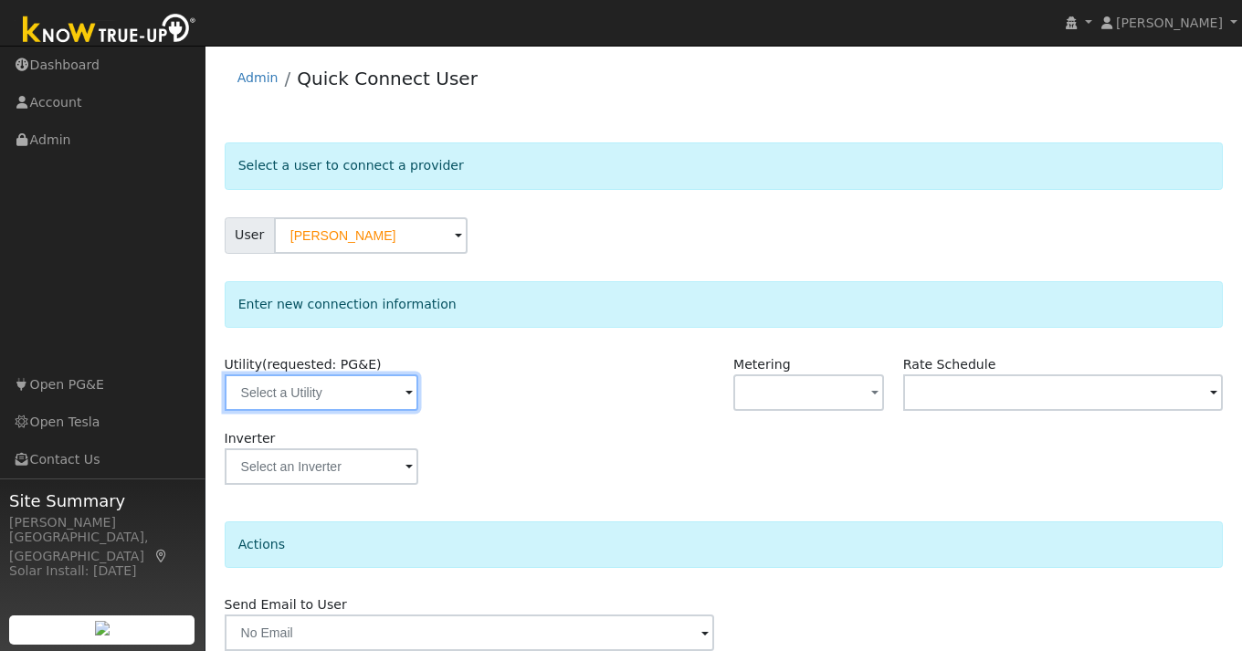
click at [376, 388] on input "text" at bounding box center [322, 392] width 194 height 37
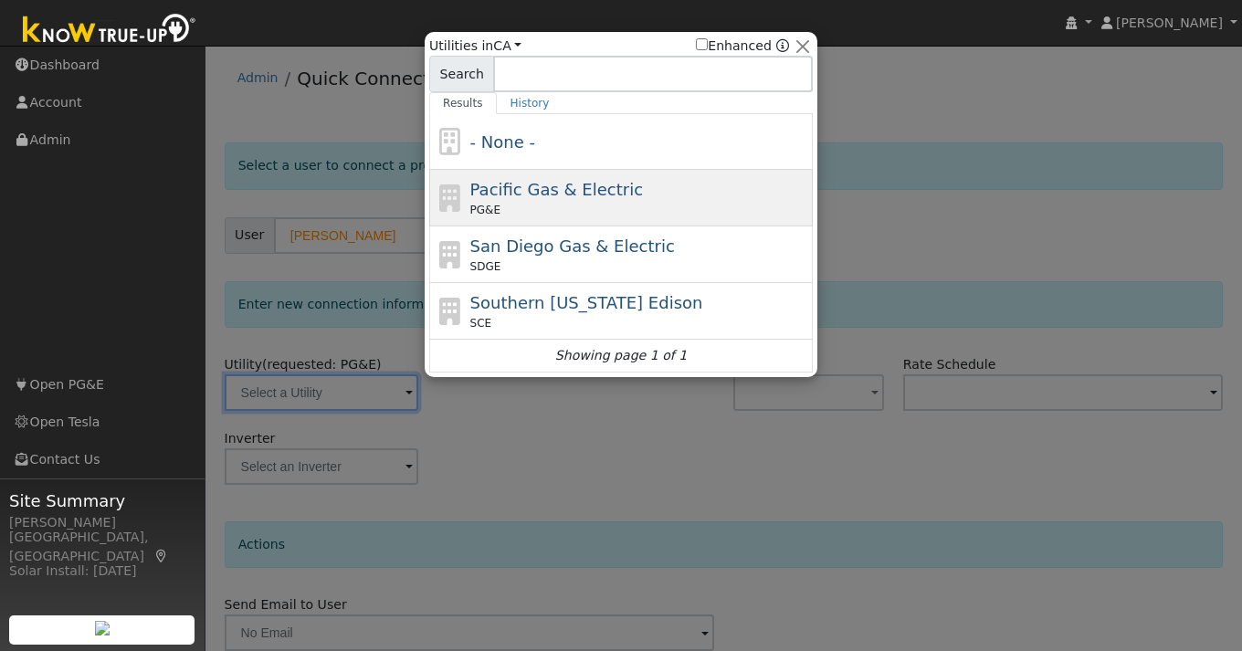
click at [591, 186] on span "Pacific Gas & Electric" at bounding box center [556, 189] width 173 height 19
type input "PG&E"
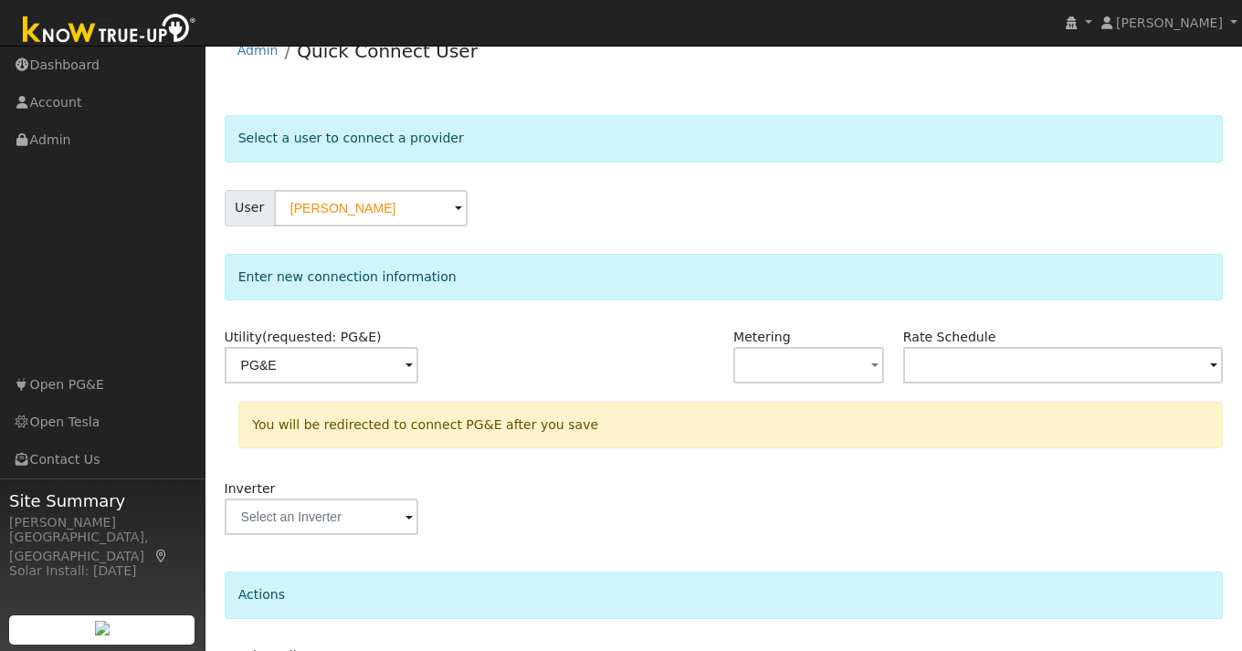
scroll to position [154, 0]
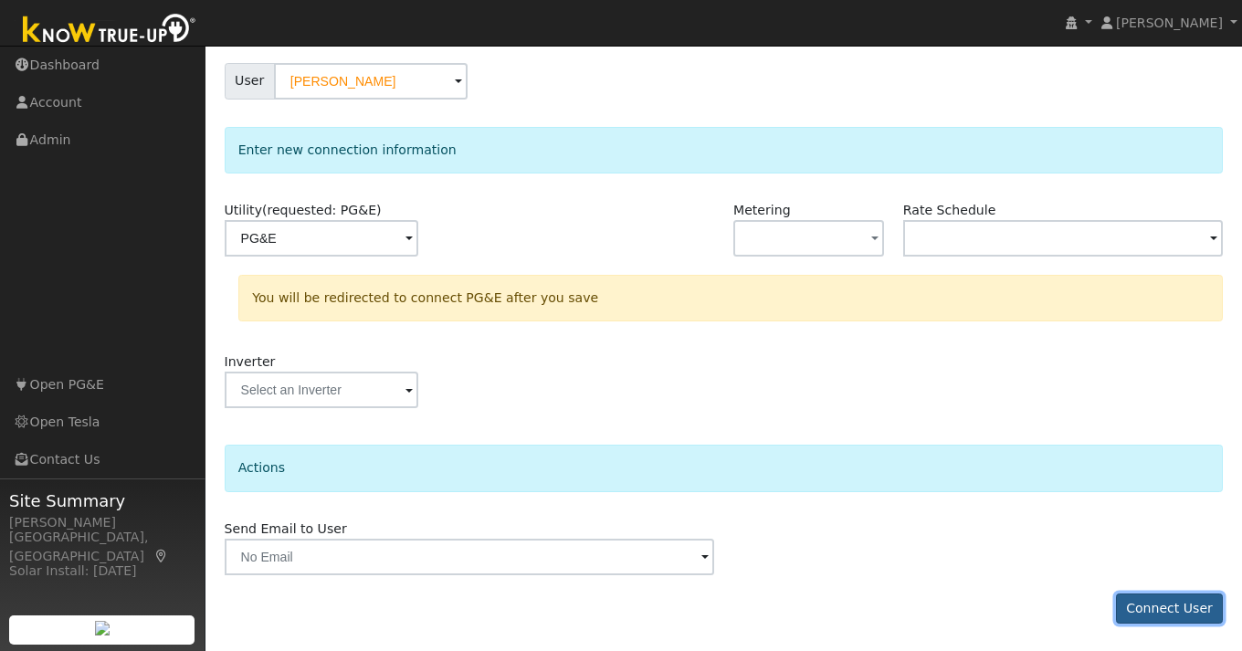
click at [1172, 604] on button "Connect User" at bounding box center [1170, 608] width 108 height 31
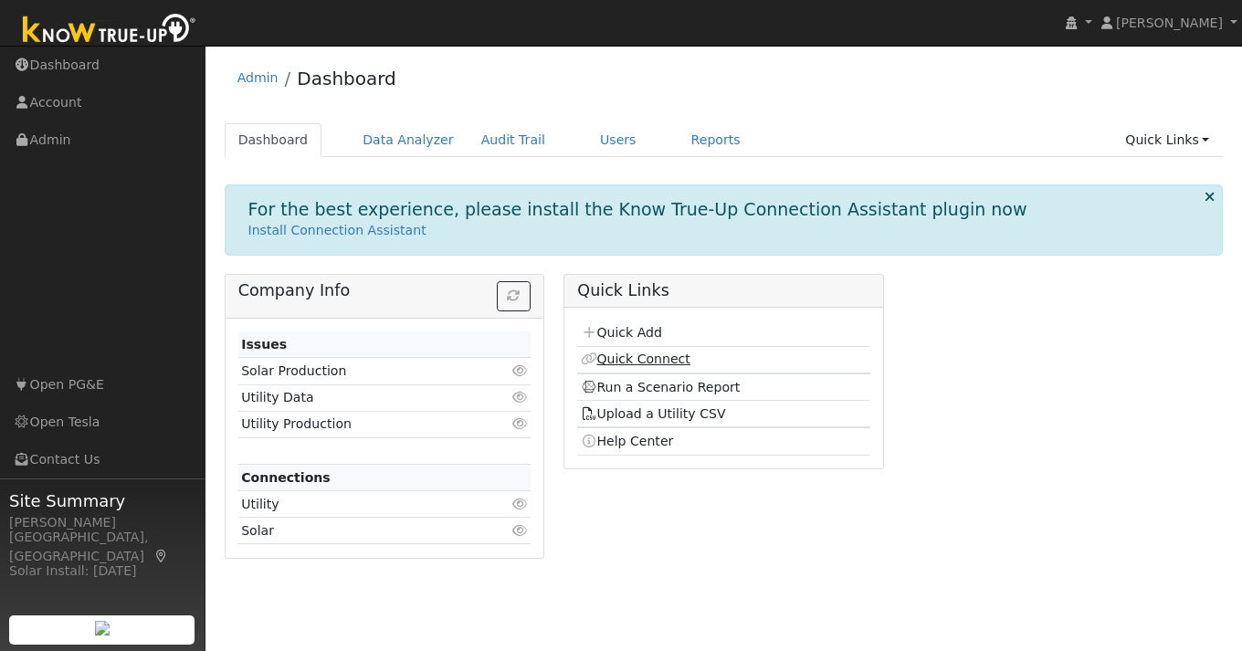
click at [652, 359] on link "Quick Connect" at bounding box center [636, 359] width 110 height 15
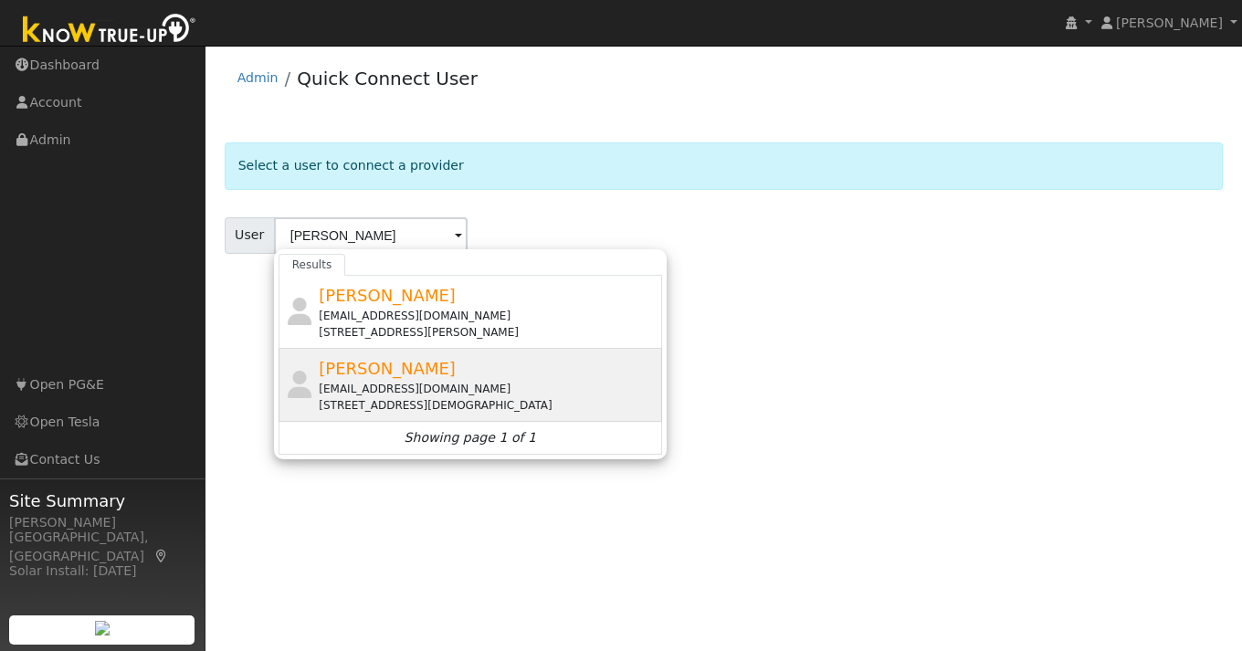
click at [377, 385] on div "[EMAIL_ADDRESS][DOMAIN_NAME]" at bounding box center [488, 389] width 339 height 16
type input "[PERSON_NAME]"
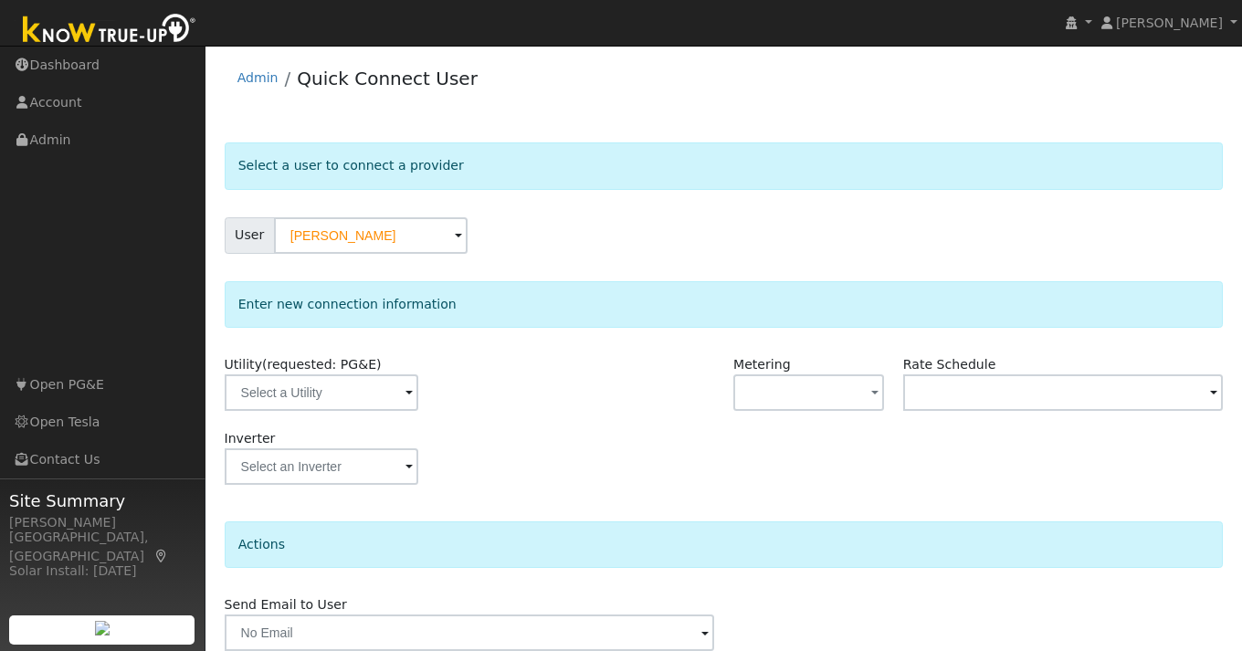
click at [405, 400] on span at bounding box center [408, 393] width 7 height 21
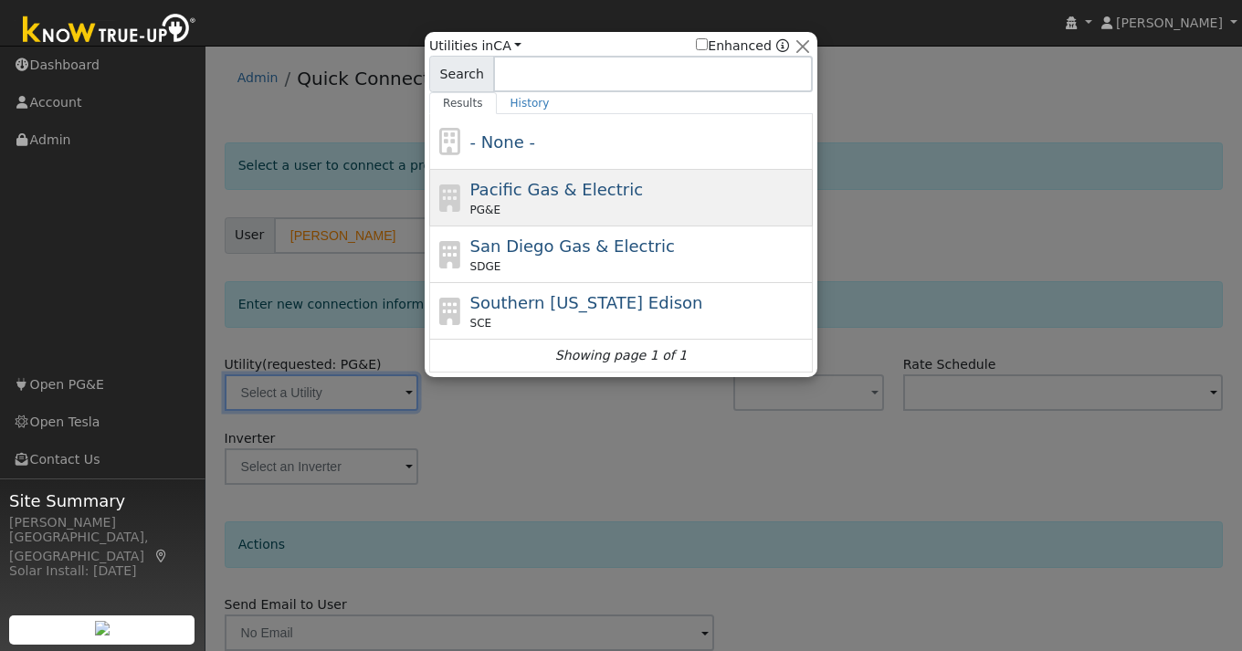
click at [600, 203] on div "PG&E" at bounding box center [639, 210] width 339 height 16
type input "PG&E"
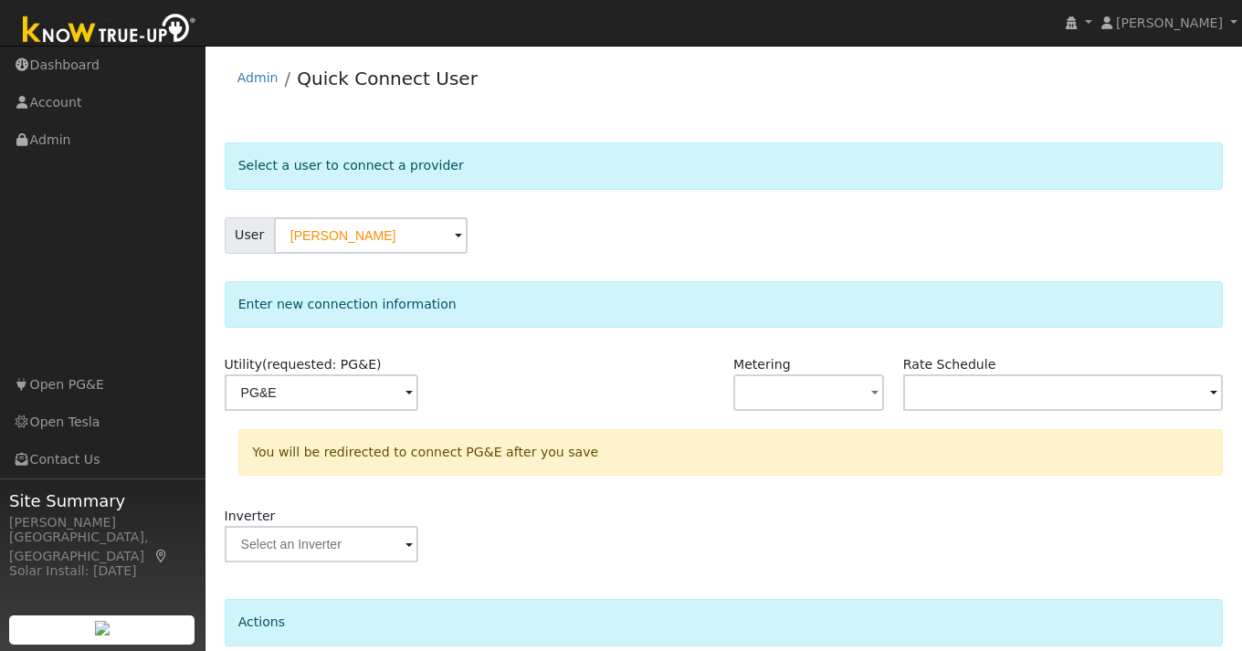
scroll to position [154, 0]
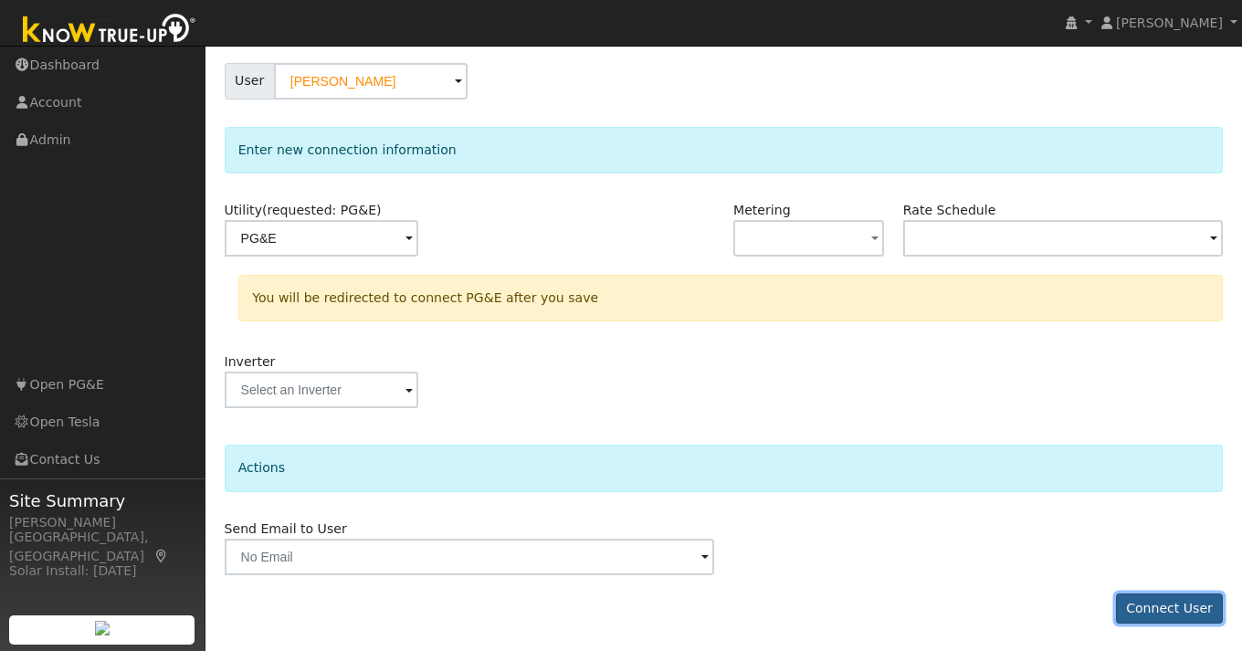
click at [1161, 606] on button "Connect User" at bounding box center [1170, 608] width 108 height 31
